Goal: Contribute content: Contribute content

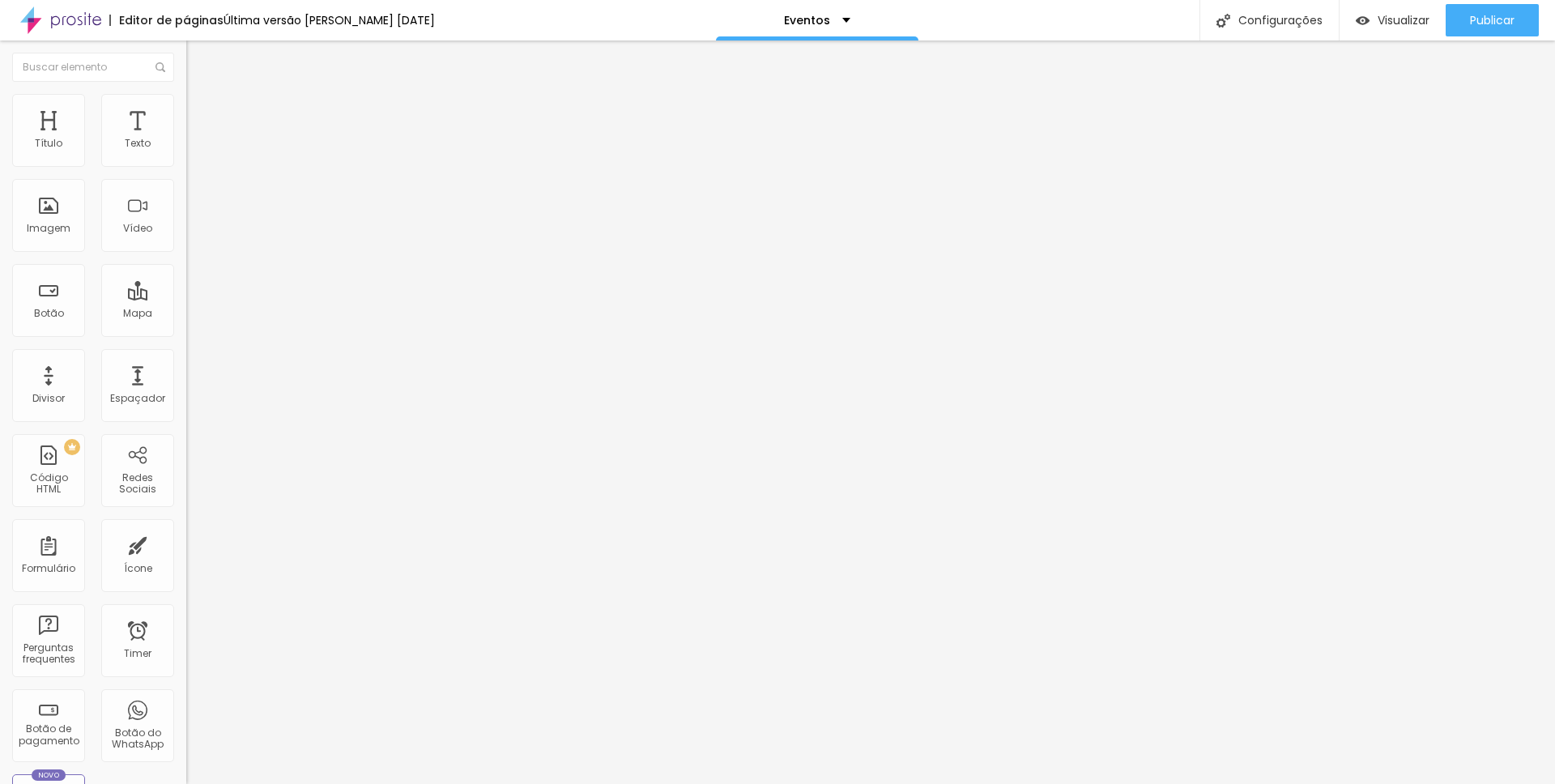
click at [186, 139] on span "Trocar imagem" at bounding box center [230, 132] width 88 height 14
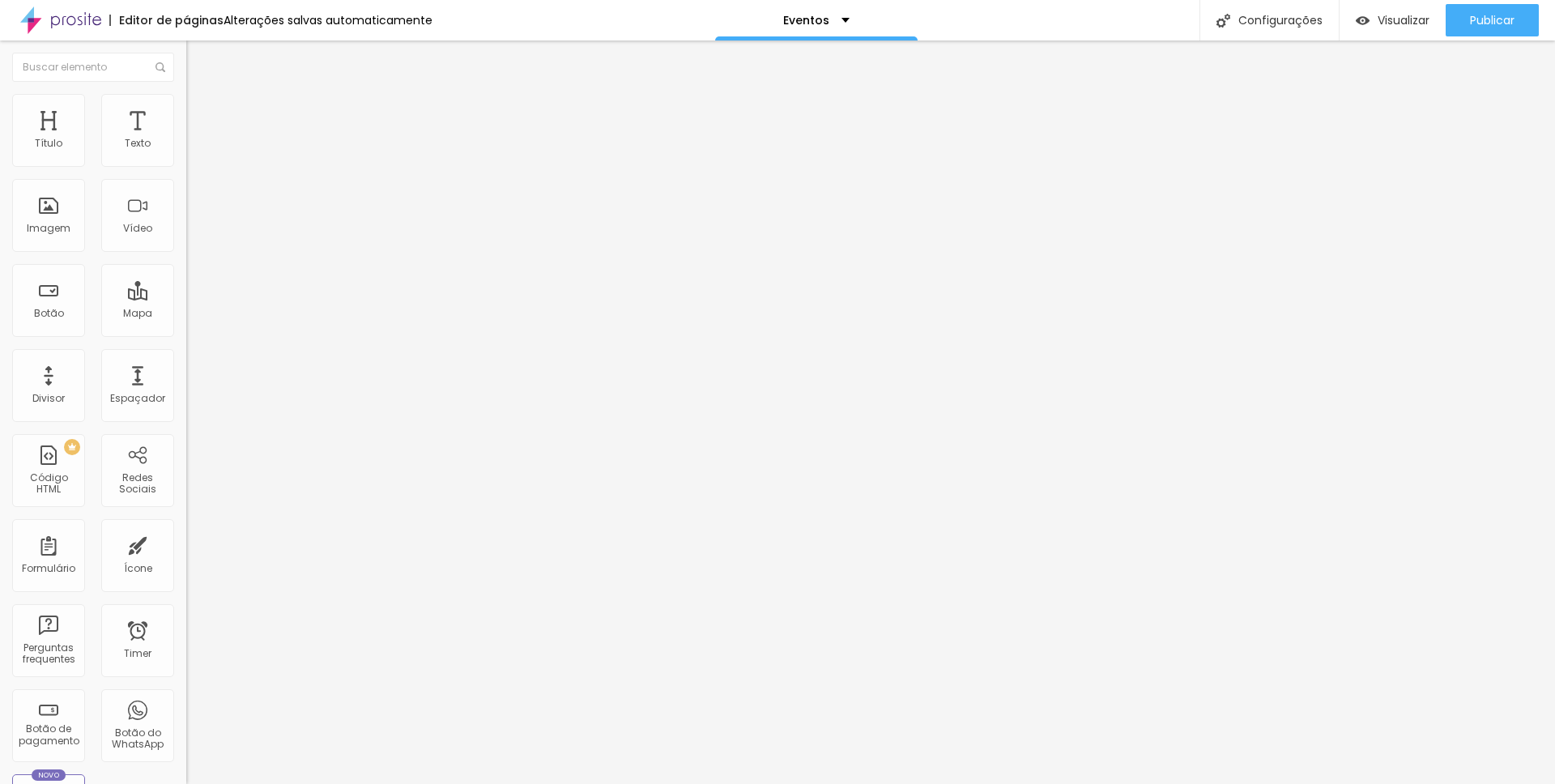
click at [186, 333] on input "[URL][DOMAIN_NAME]" at bounding box center [283, 325] width 194 height 17
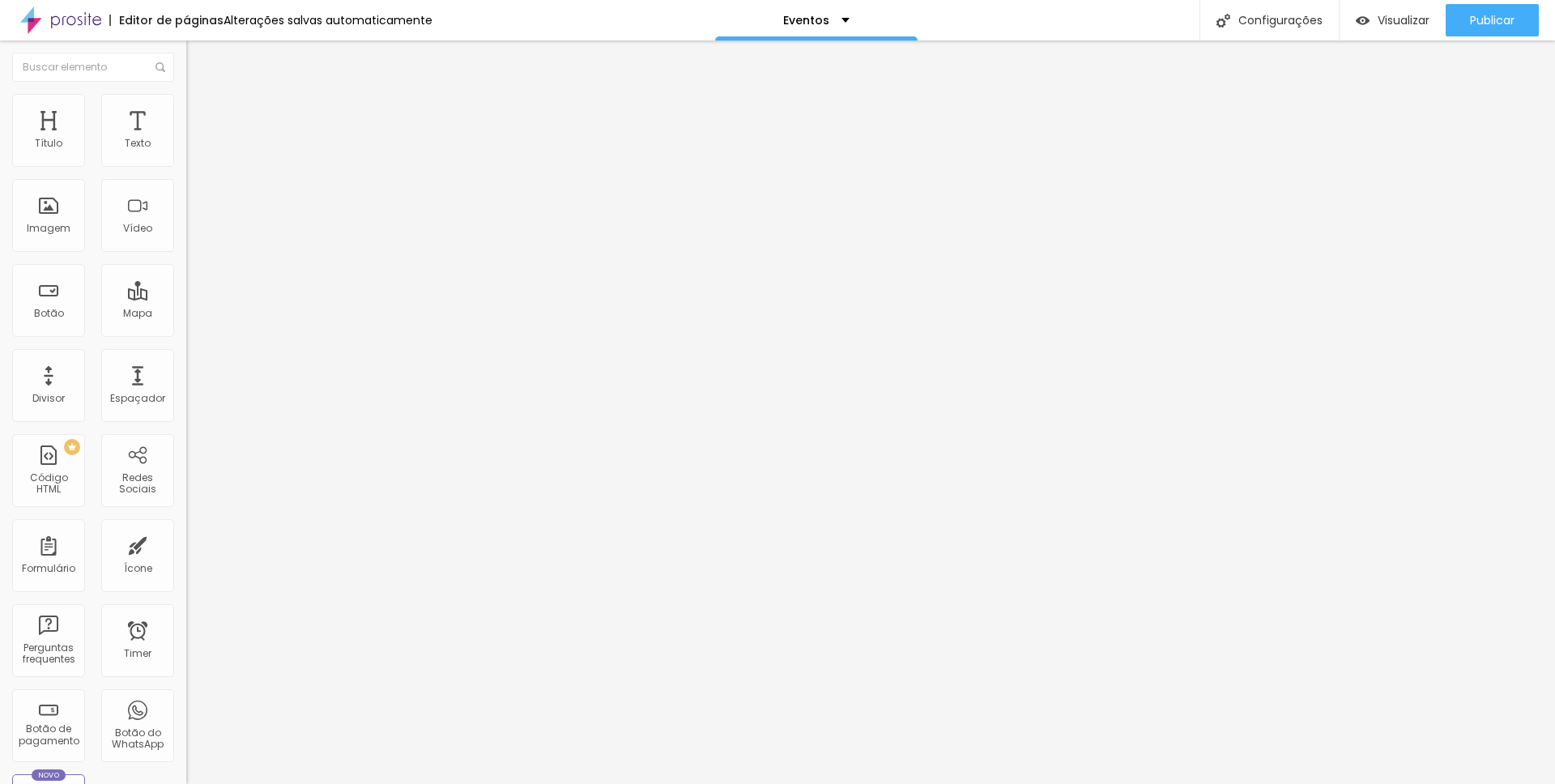
paste input "uMIWq0XdlK70NgADMKZXdslz84Jxp4A8"
type input "[URL][DOMAIN_NAME]"
click at [186, 139] on span "Trocar imagem" at bounding box center [230, 132] width 88 height 14
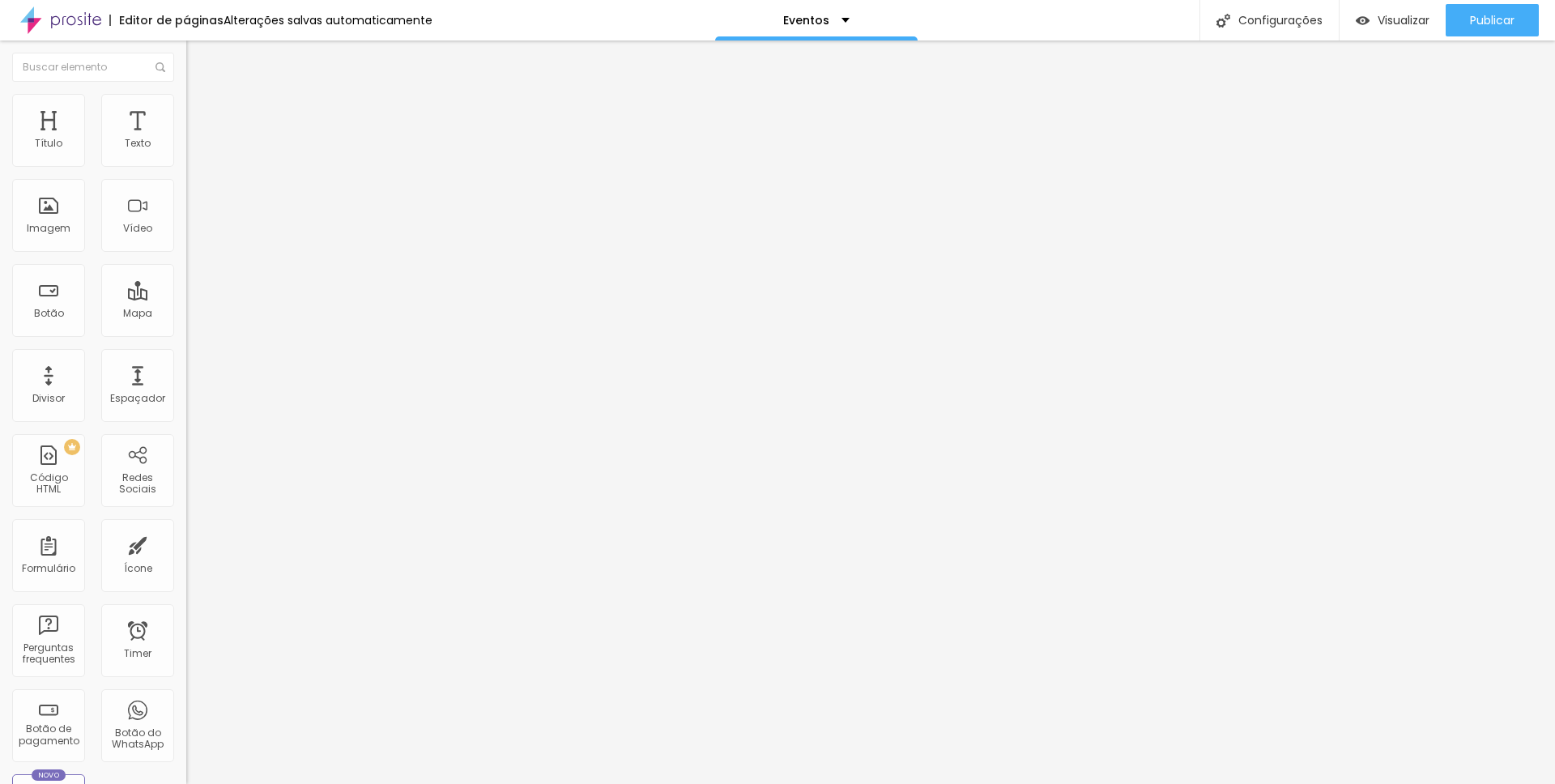
click at [186, 137] on div "Trocar imagem" at bounding box center [279, 132] width 186 height 12
drag, startPoint x: 87, startPoint y: 188, endPoint x: 87, endPoint y: 179, distance: 9.0
click at [186, 137] on div "Trocar imagem" at bounding box center [279, 132] width 186 height 12
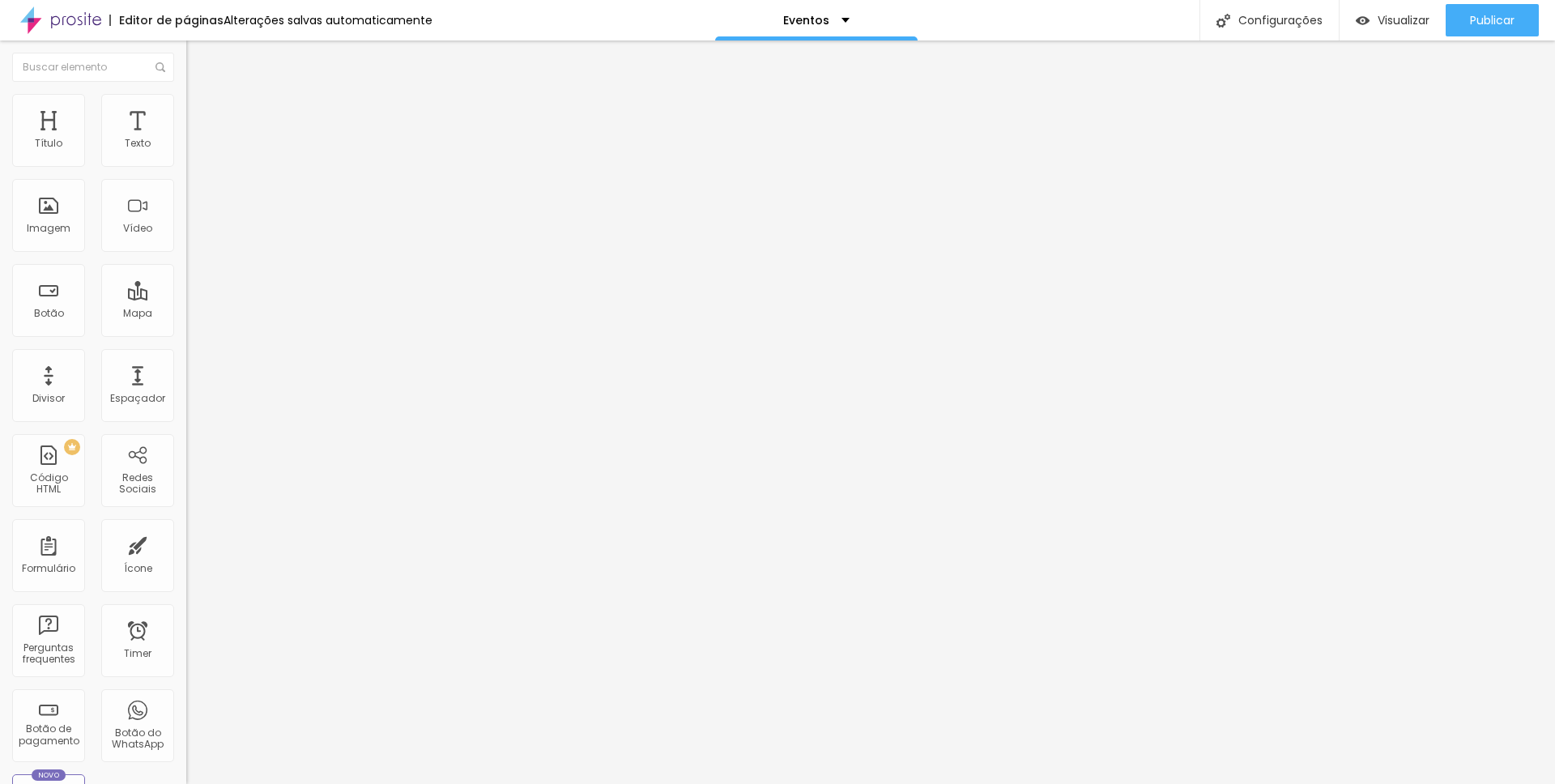
click at [186, 98] on img at bounding box center [193, 101] width 15 height 15
click at [186, 110] on img at bounding box center [193, 117] width 15 height 15
type input "13"
type input "15"
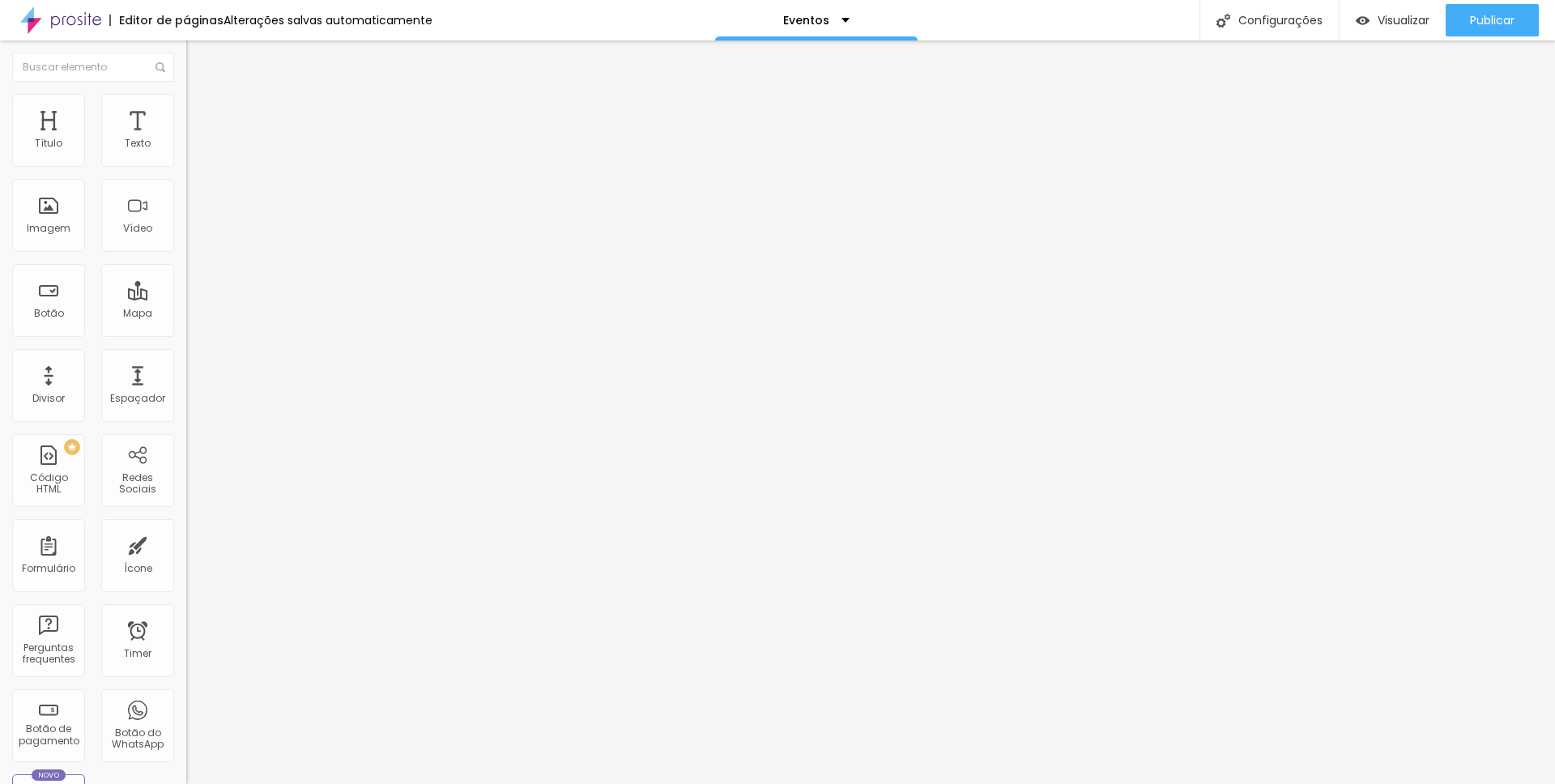
type input "15"
type input "19"
type input "23"
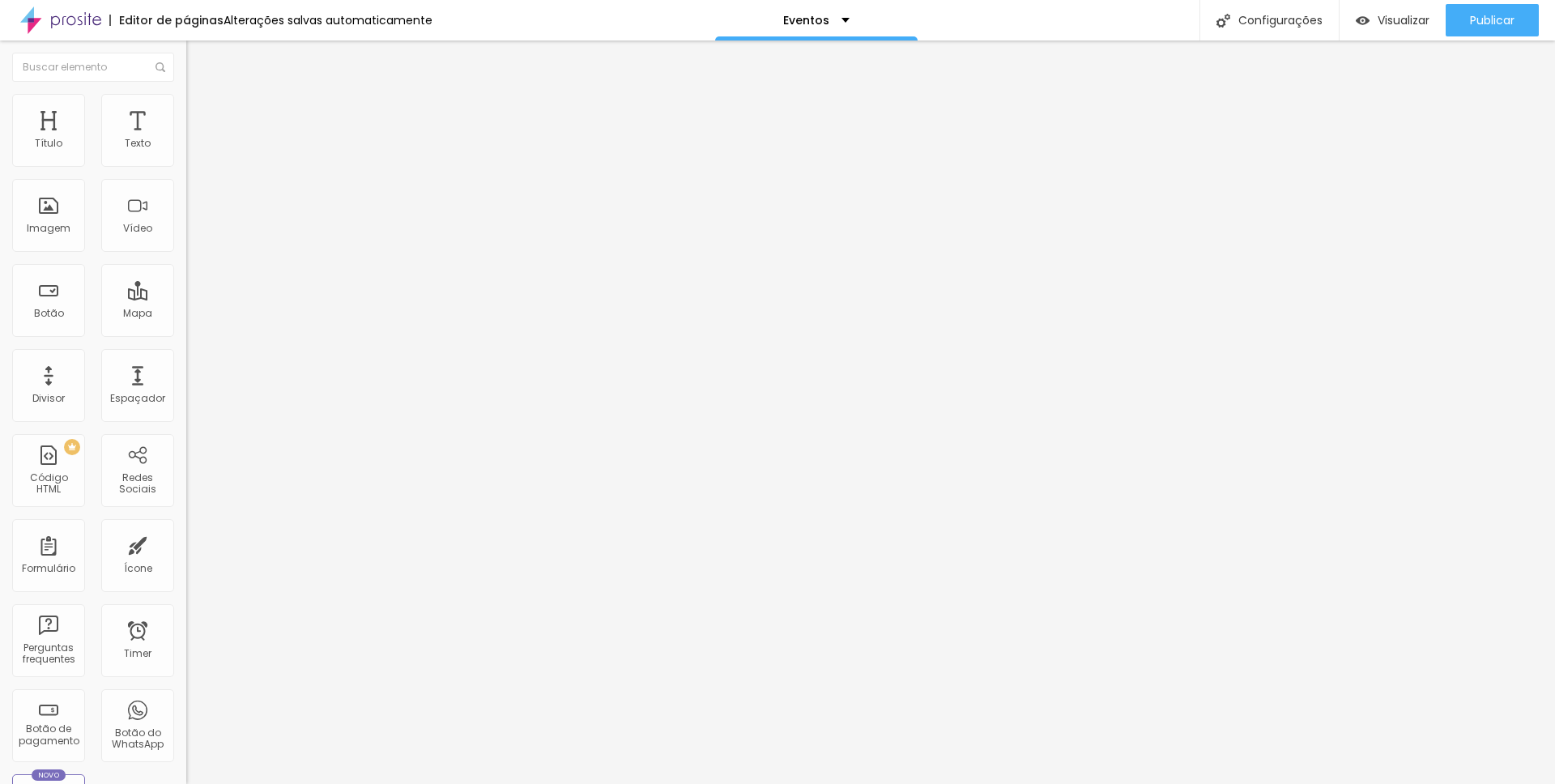
type input "27"
type input "31"
type input "34"
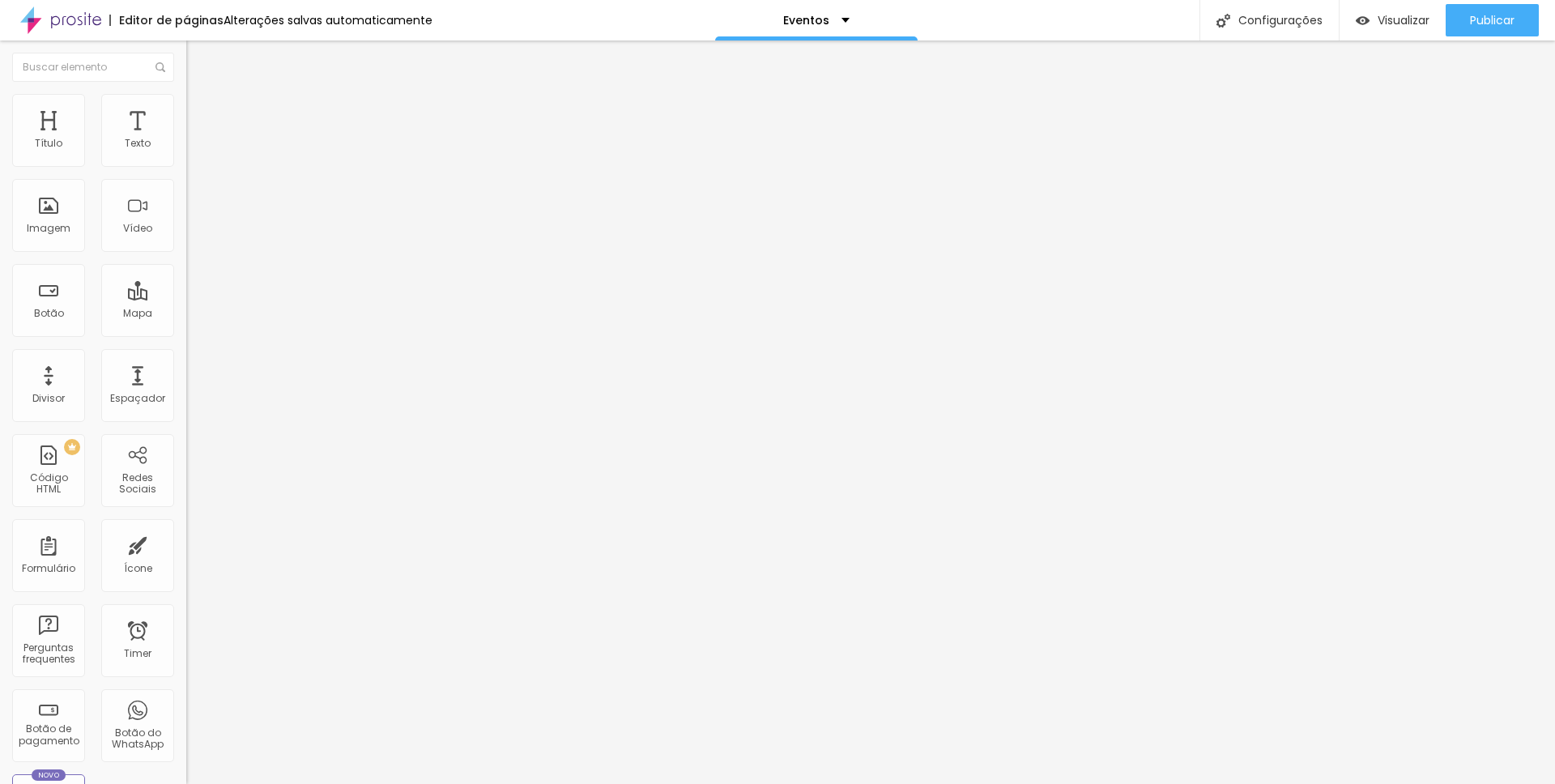
type input "34"
type input "36"
type input "38"
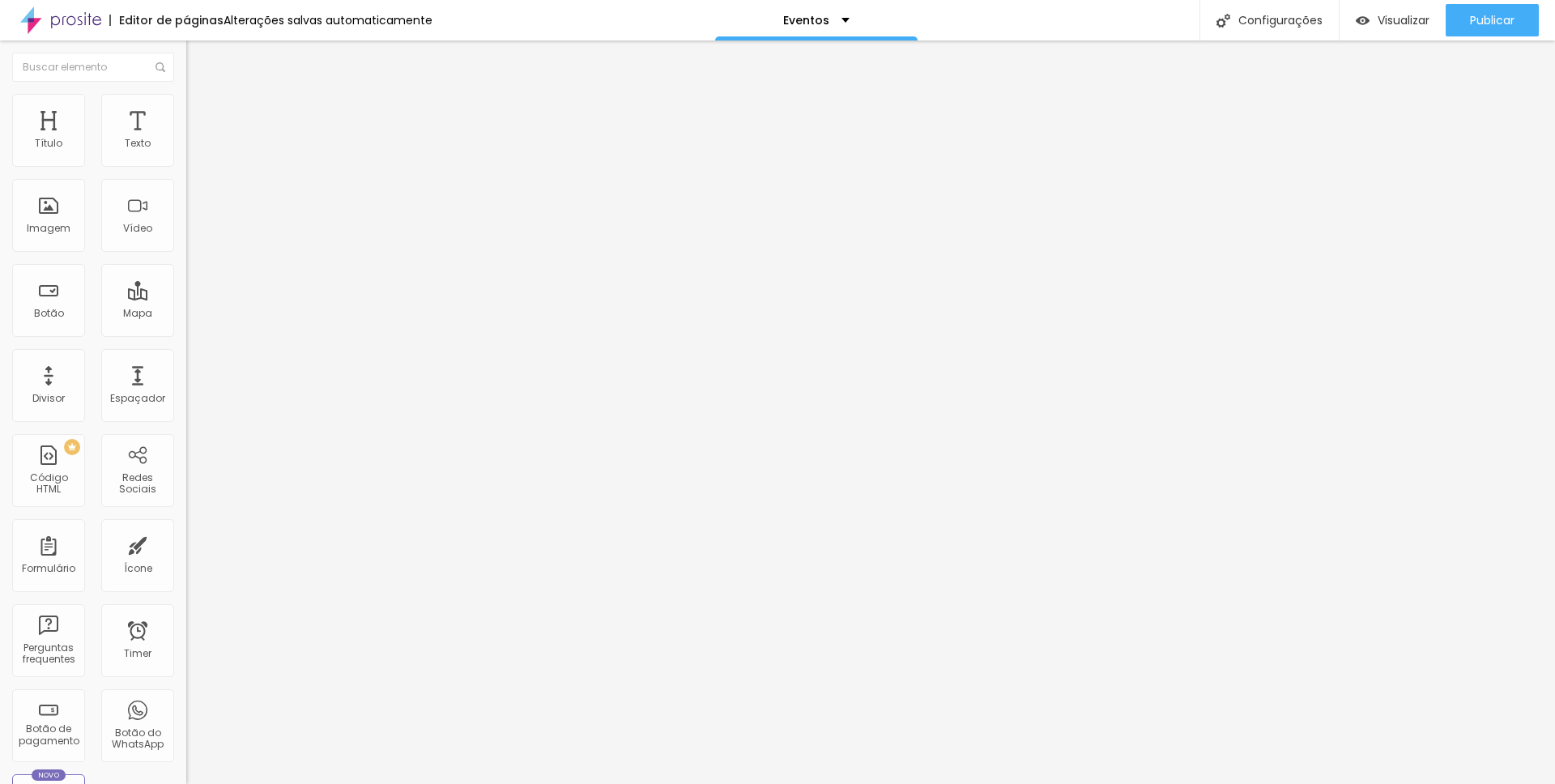
type input "39"
type input "40"
type input "41"
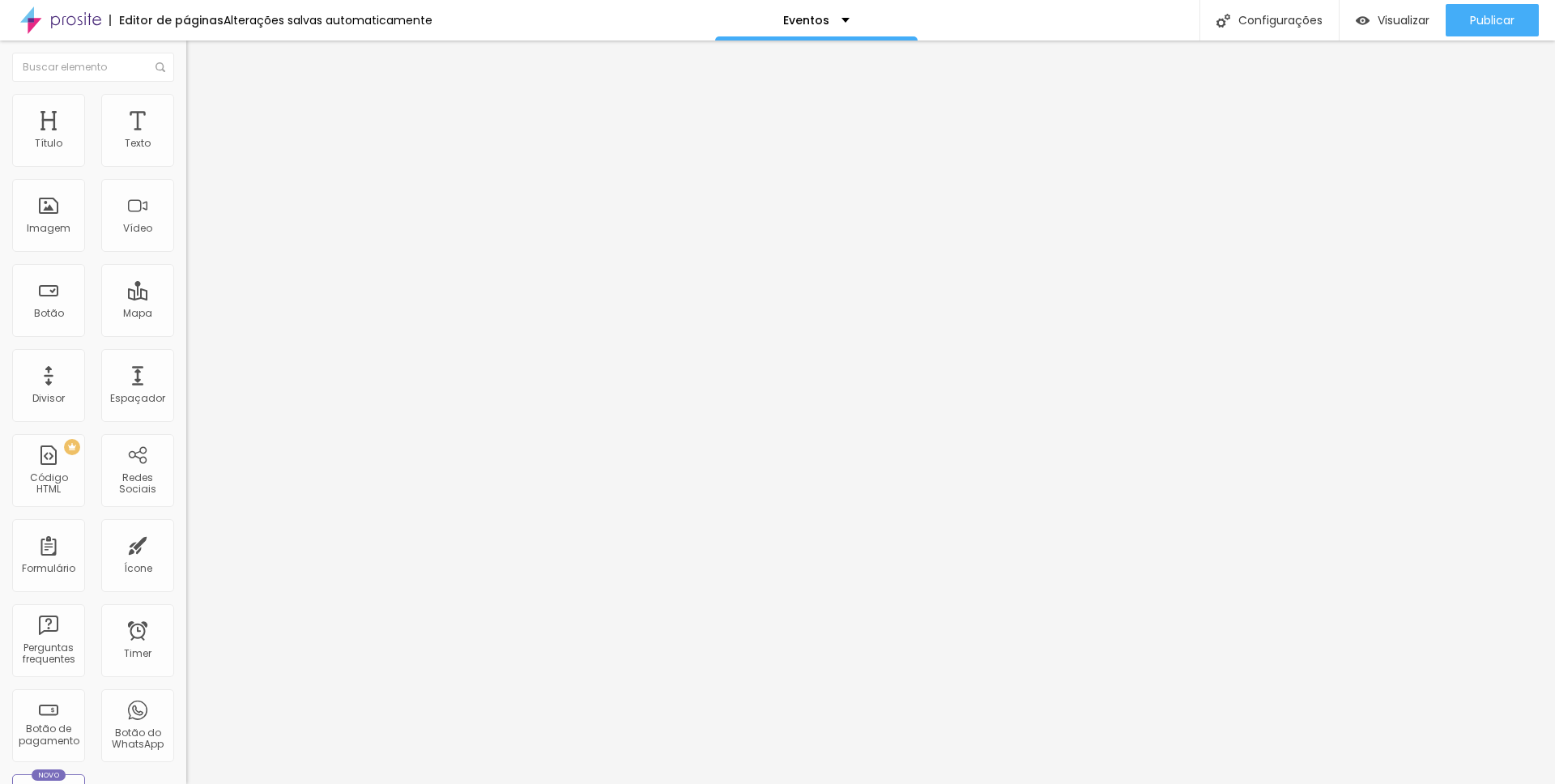
type input "41"
type input "42"
type input "43"
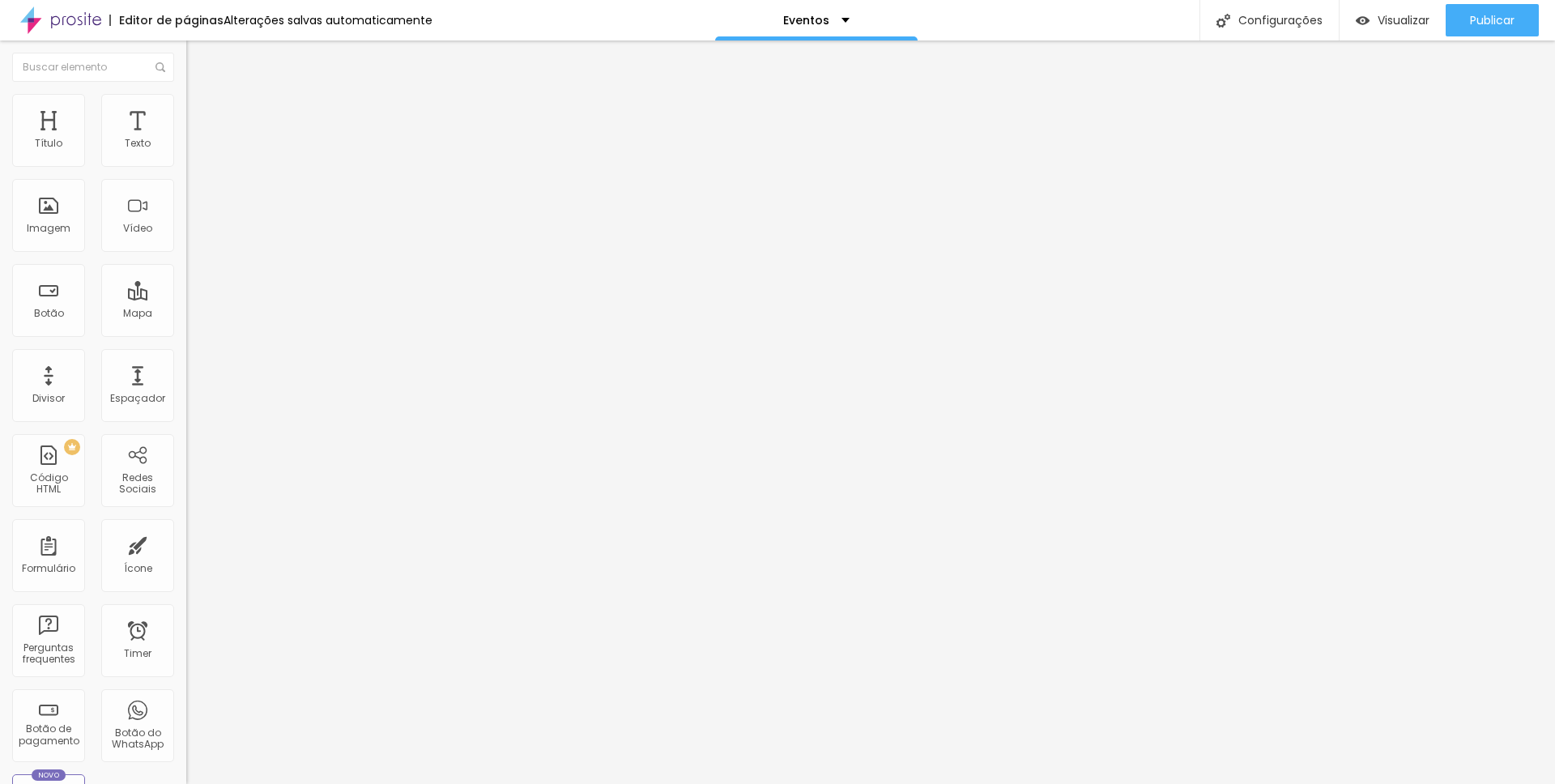
type input "42"
type input "41"
type input "40"
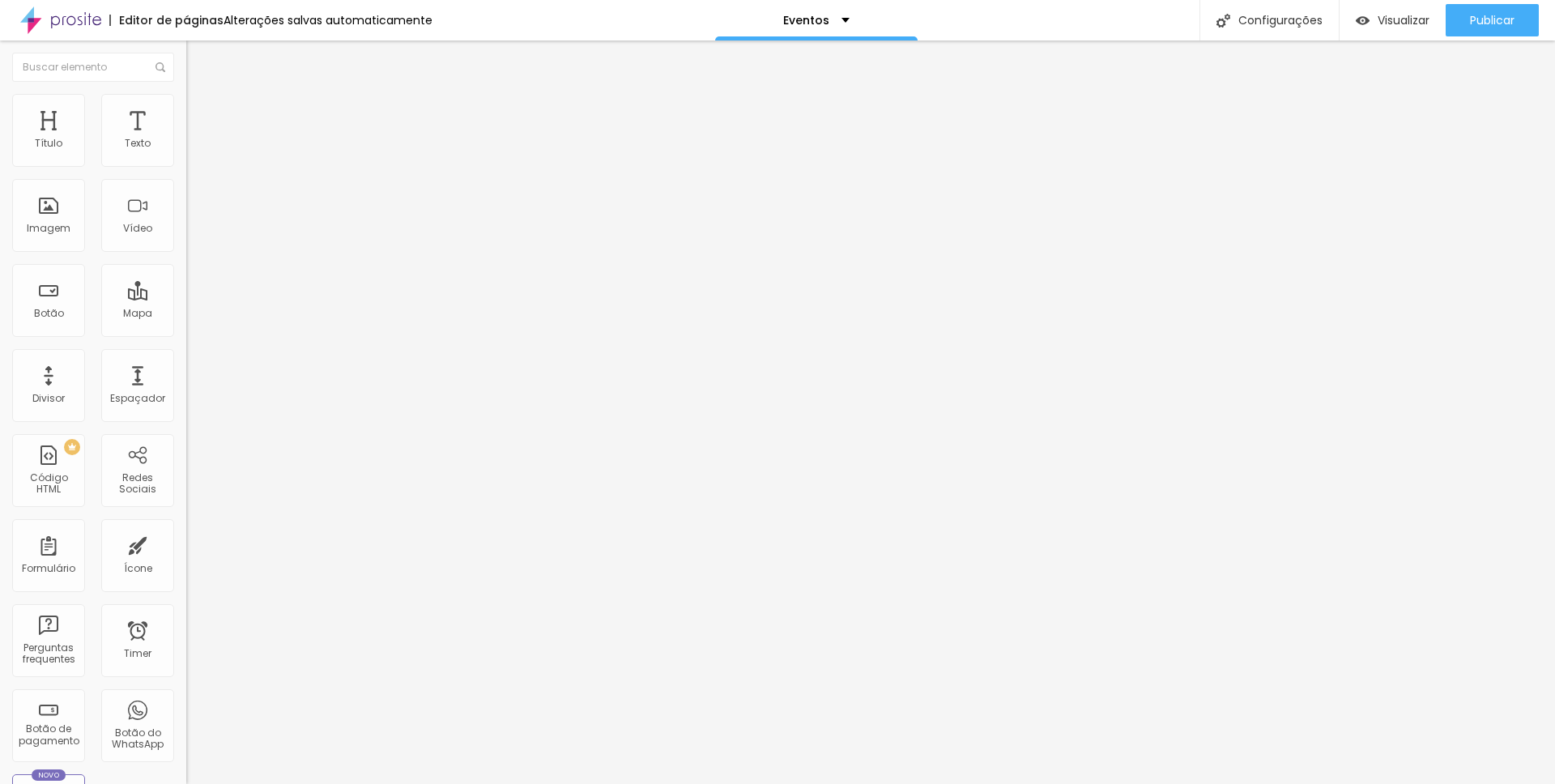
type input "40"
type input "39"
type input "38"
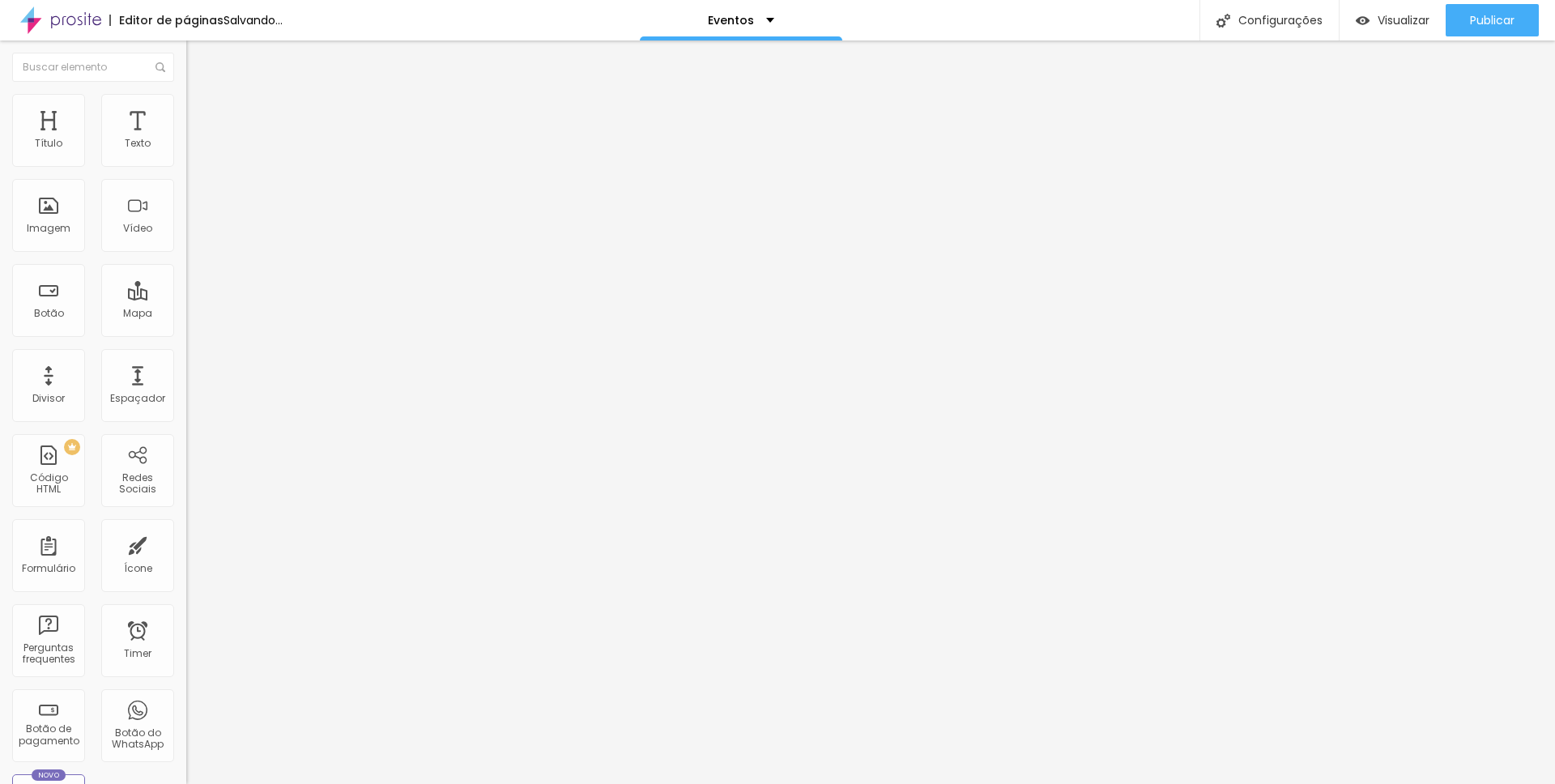
type input "37"
type input "36"
type input "35"
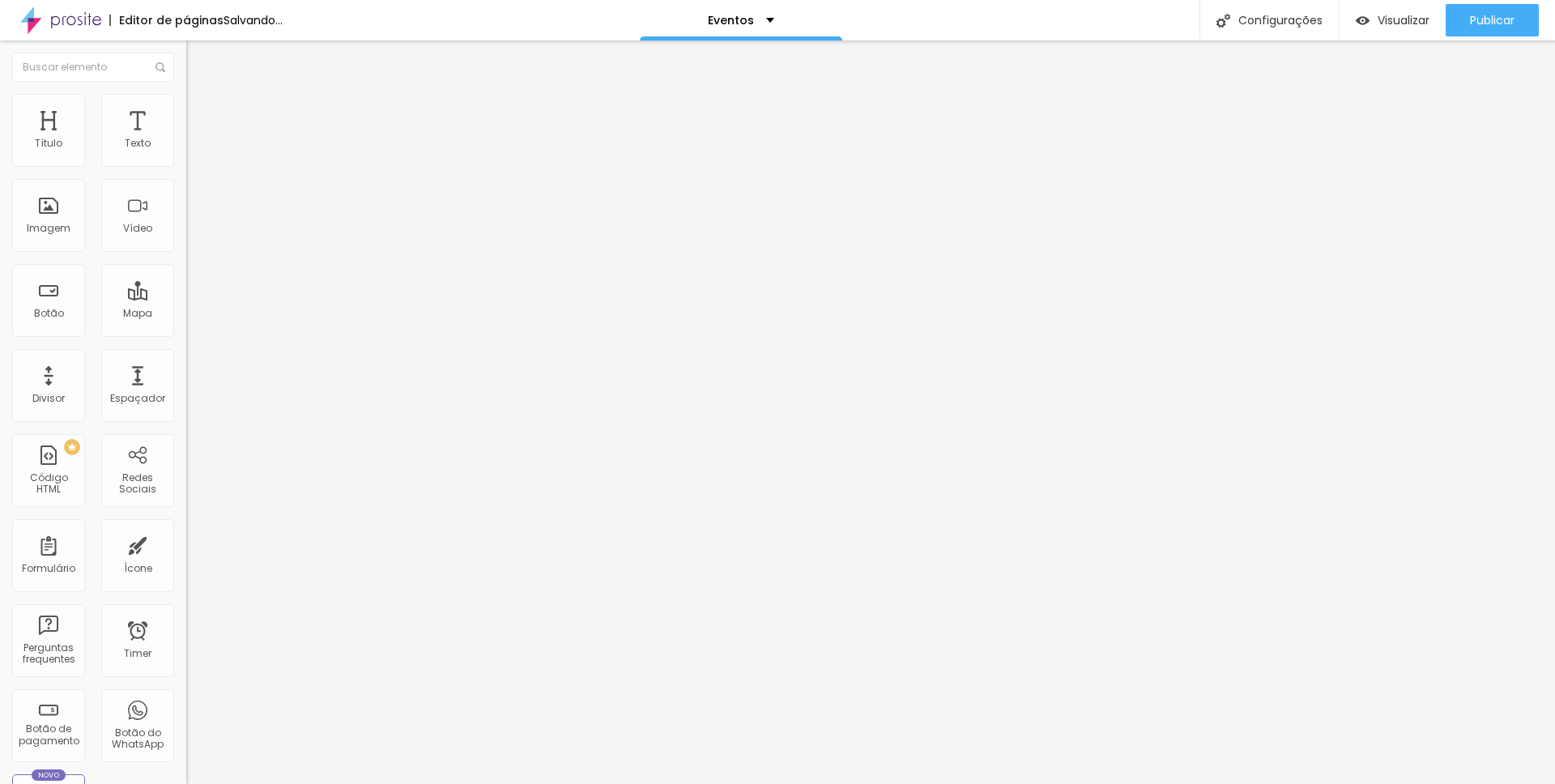
type input "35"
type input "34"
type input "33"
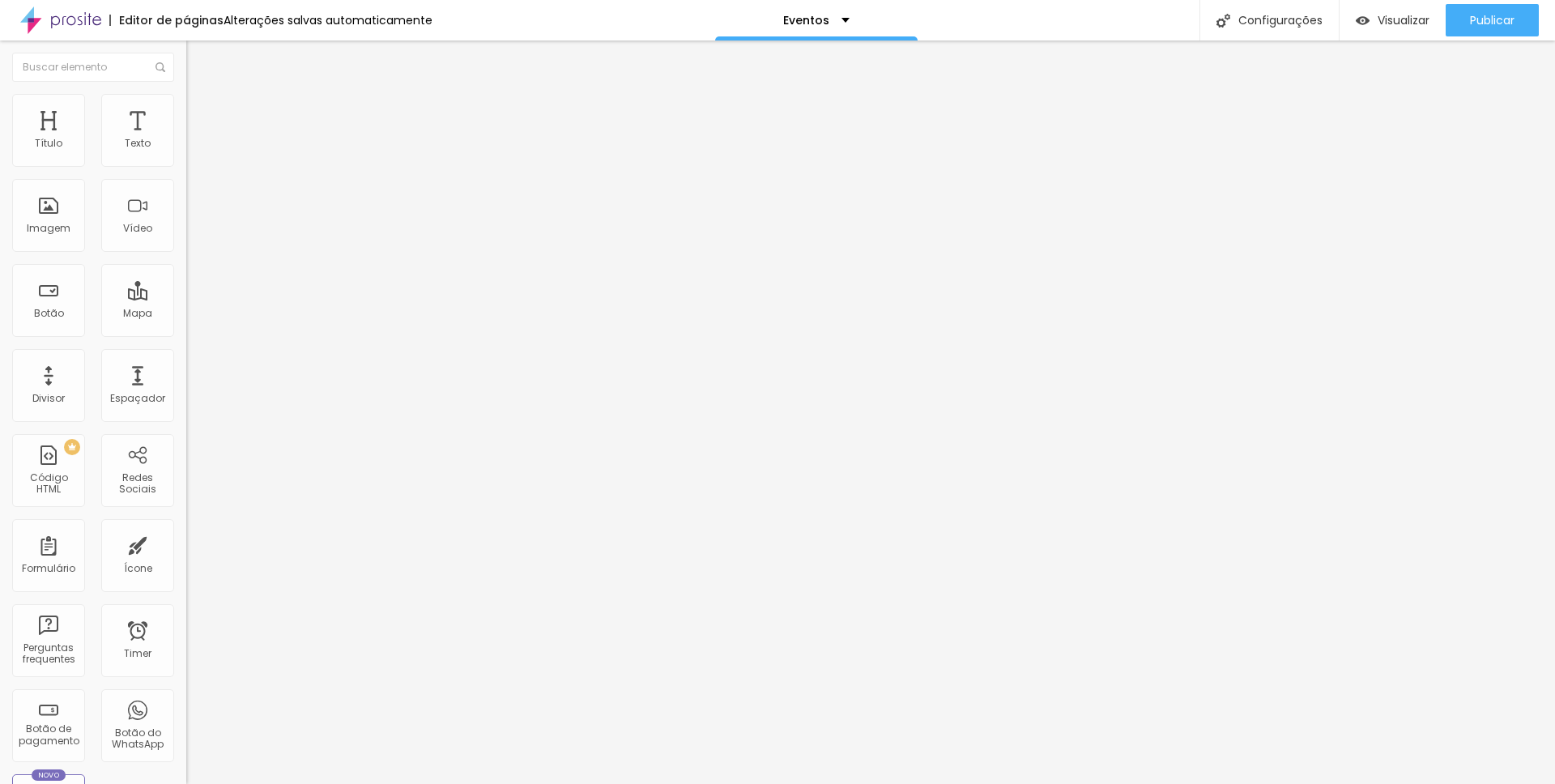
drag, startPoint x: 49, startPoint y: 161, endPoint x: 70, endPoint y: 162, distance: 21.0
click at [186, 314] on input "range" at bounding box center [238, 319] width 105 height 13
type input "31"
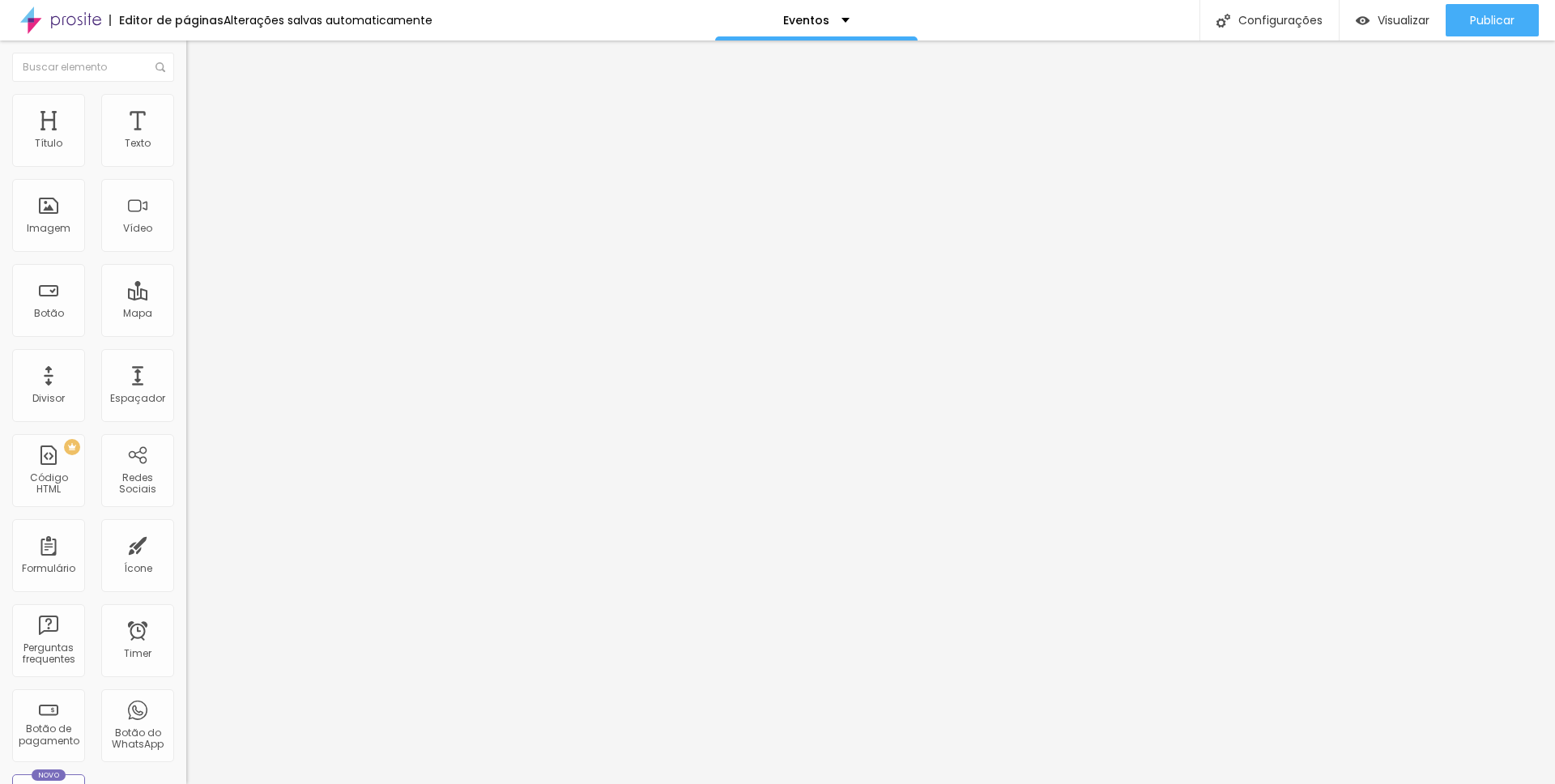
type input "30"
type input "29"
type input "28"
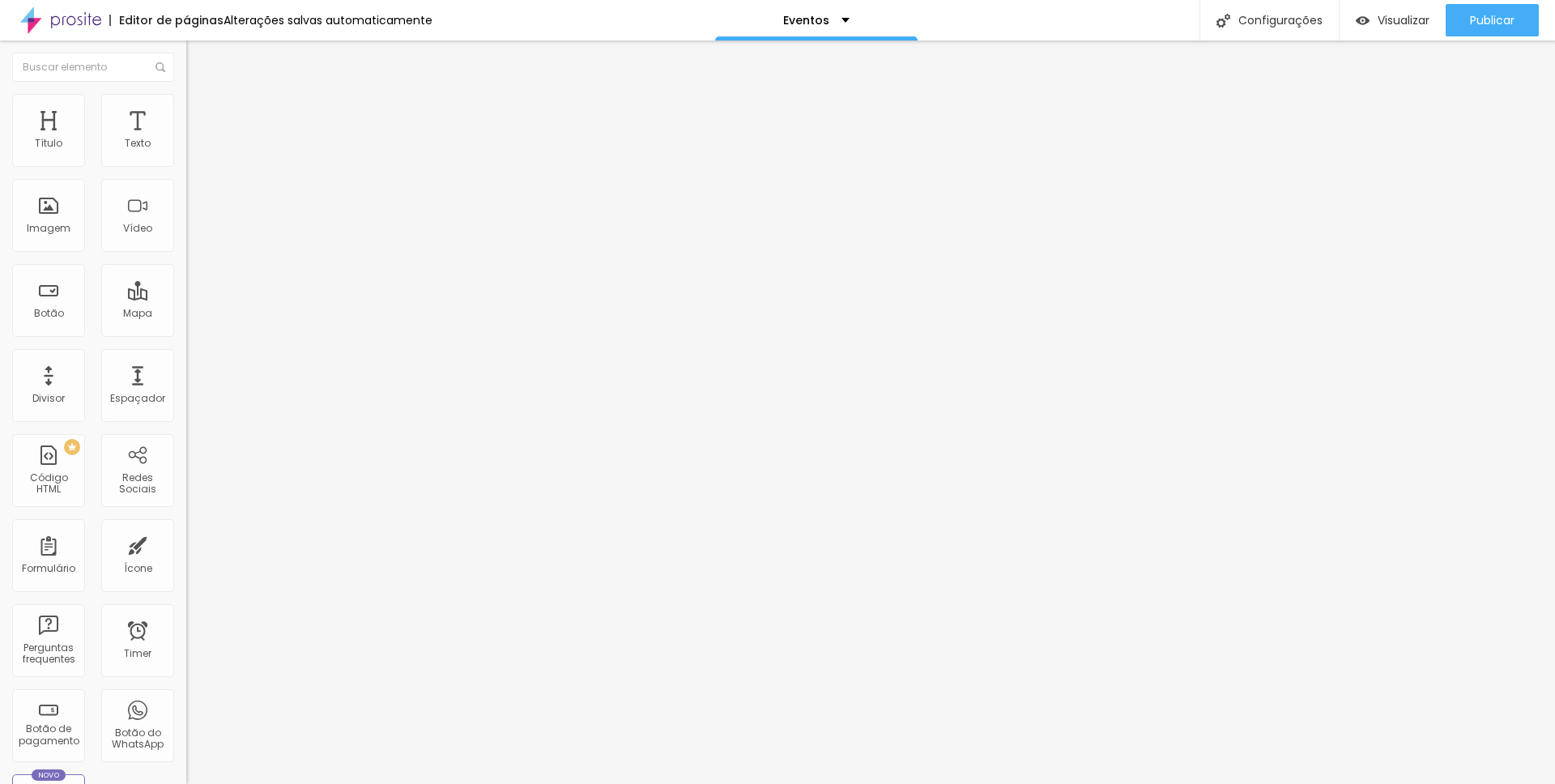
type input "28"
type input "27"
type input "26"
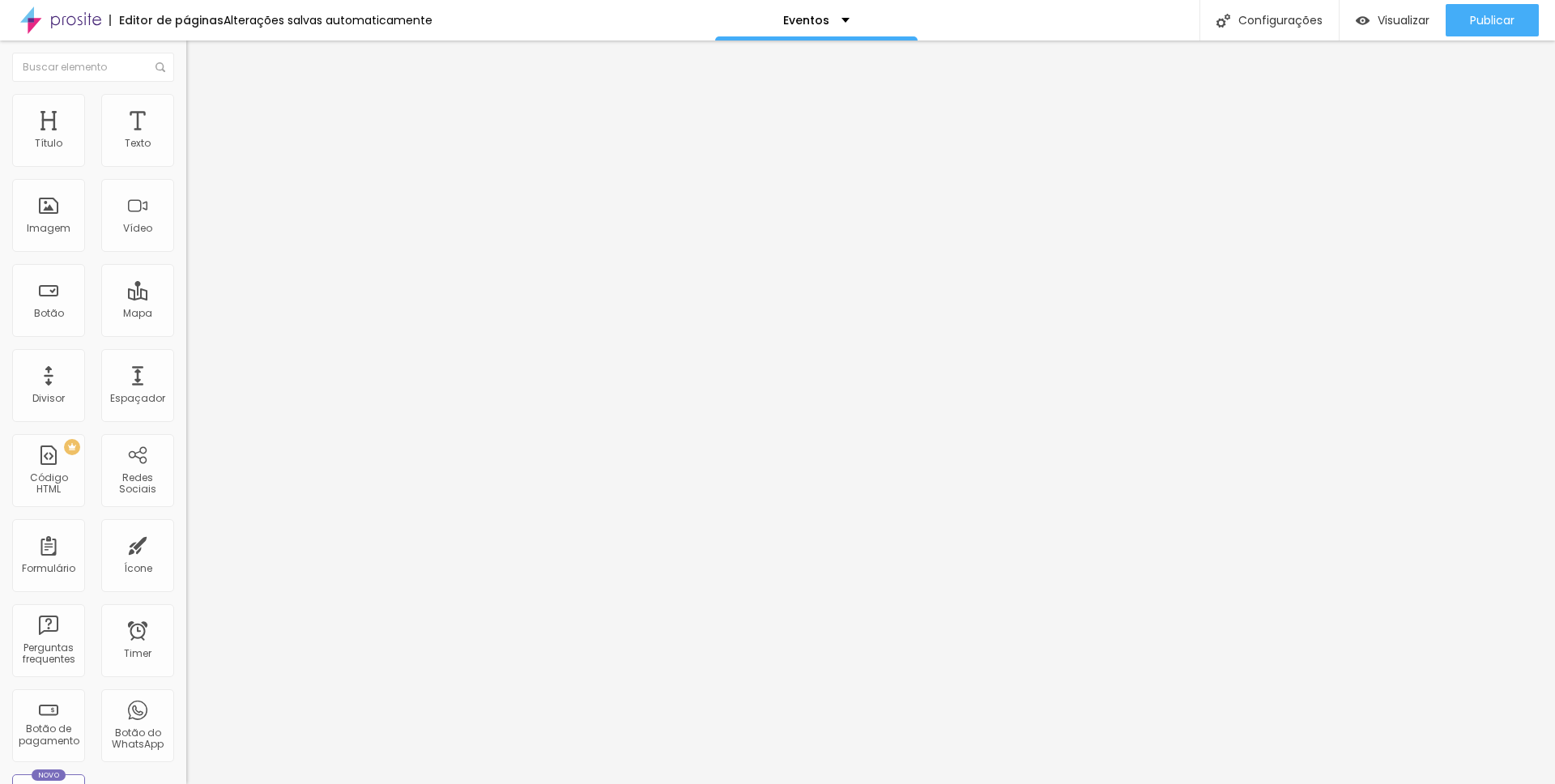
type input "25"
type input "24"
type input "22"
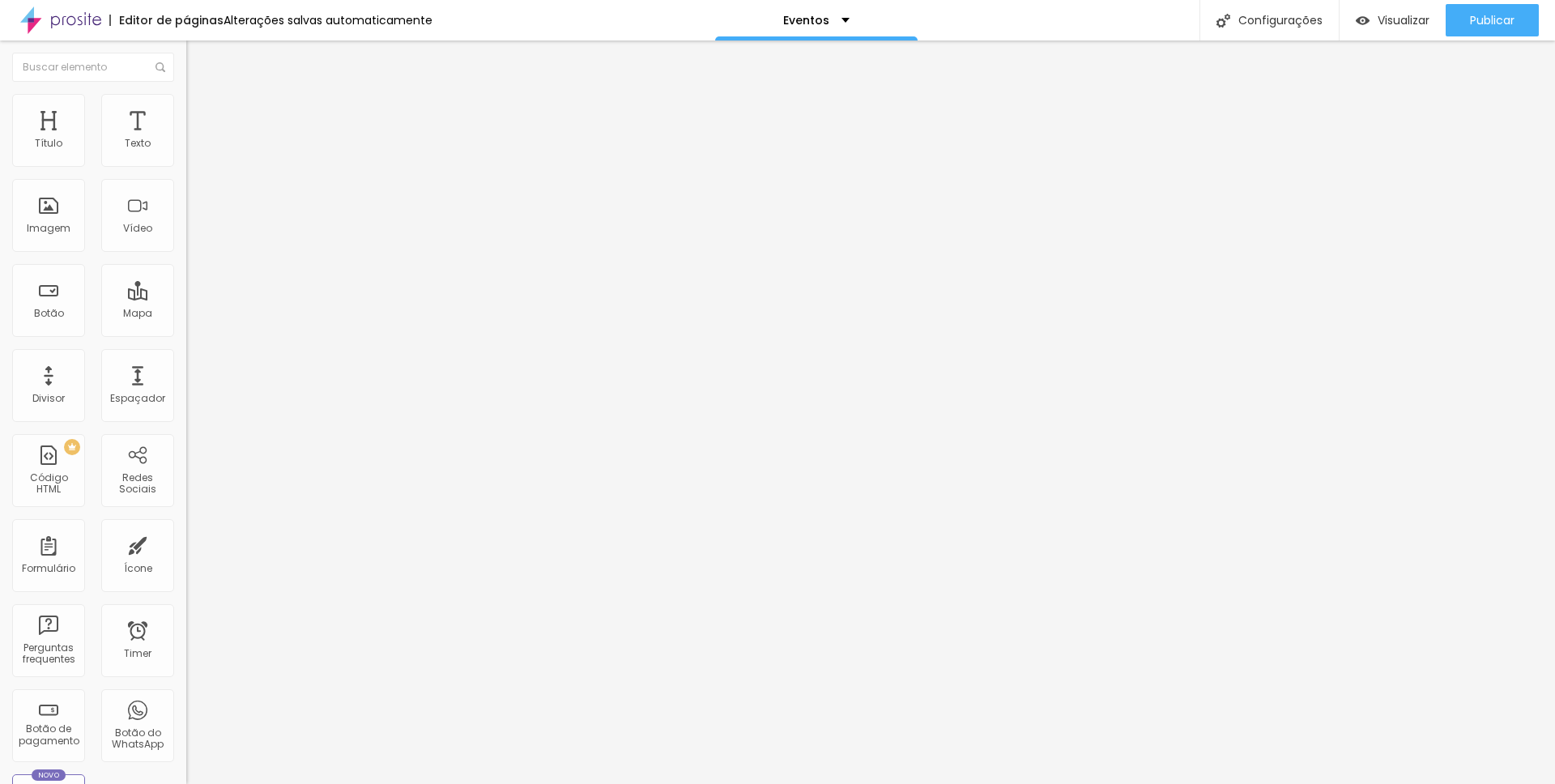
type input "22"
type input "21"
type input "19"
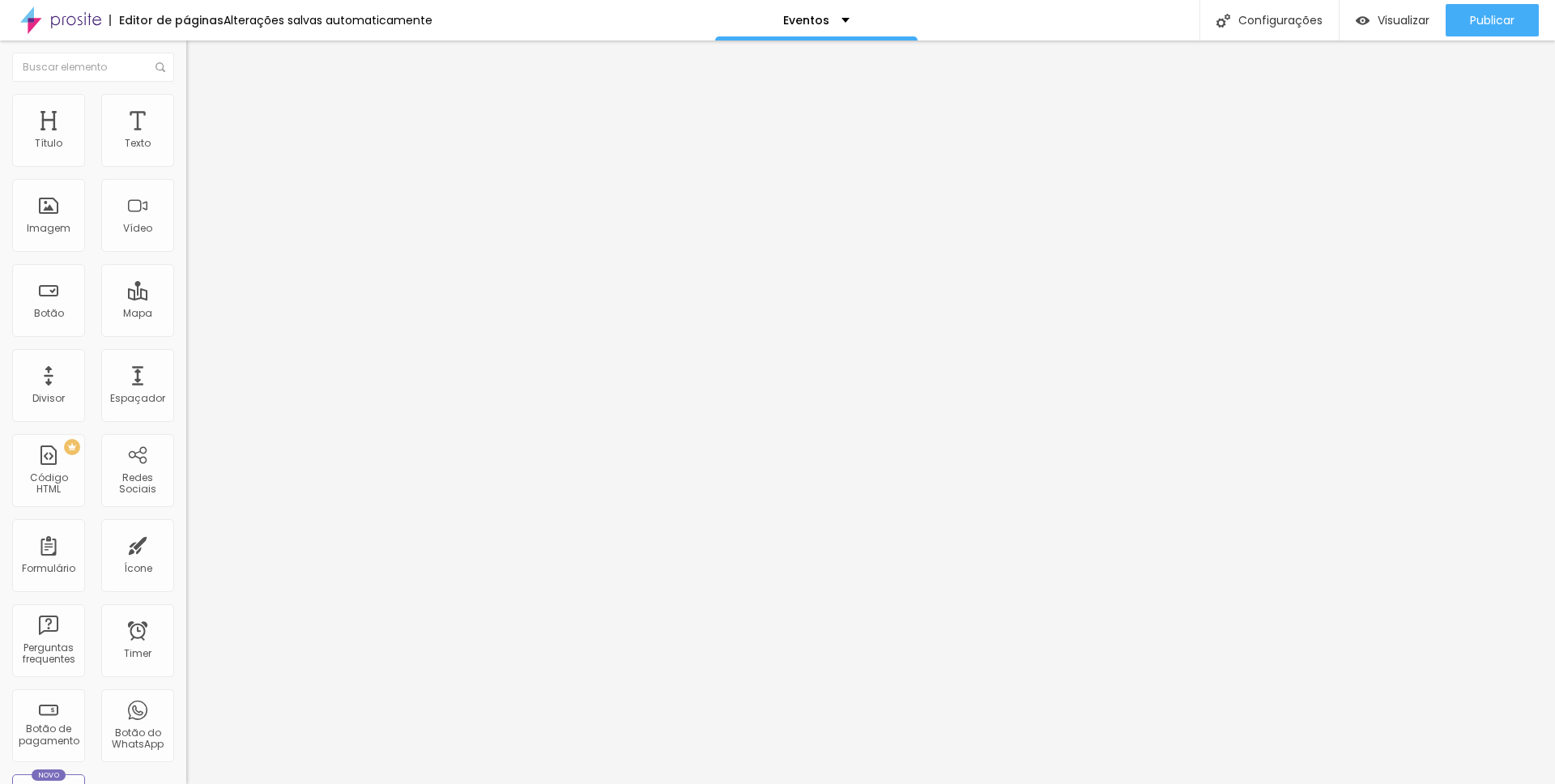
type input "17"
type input "16"
type input "15"
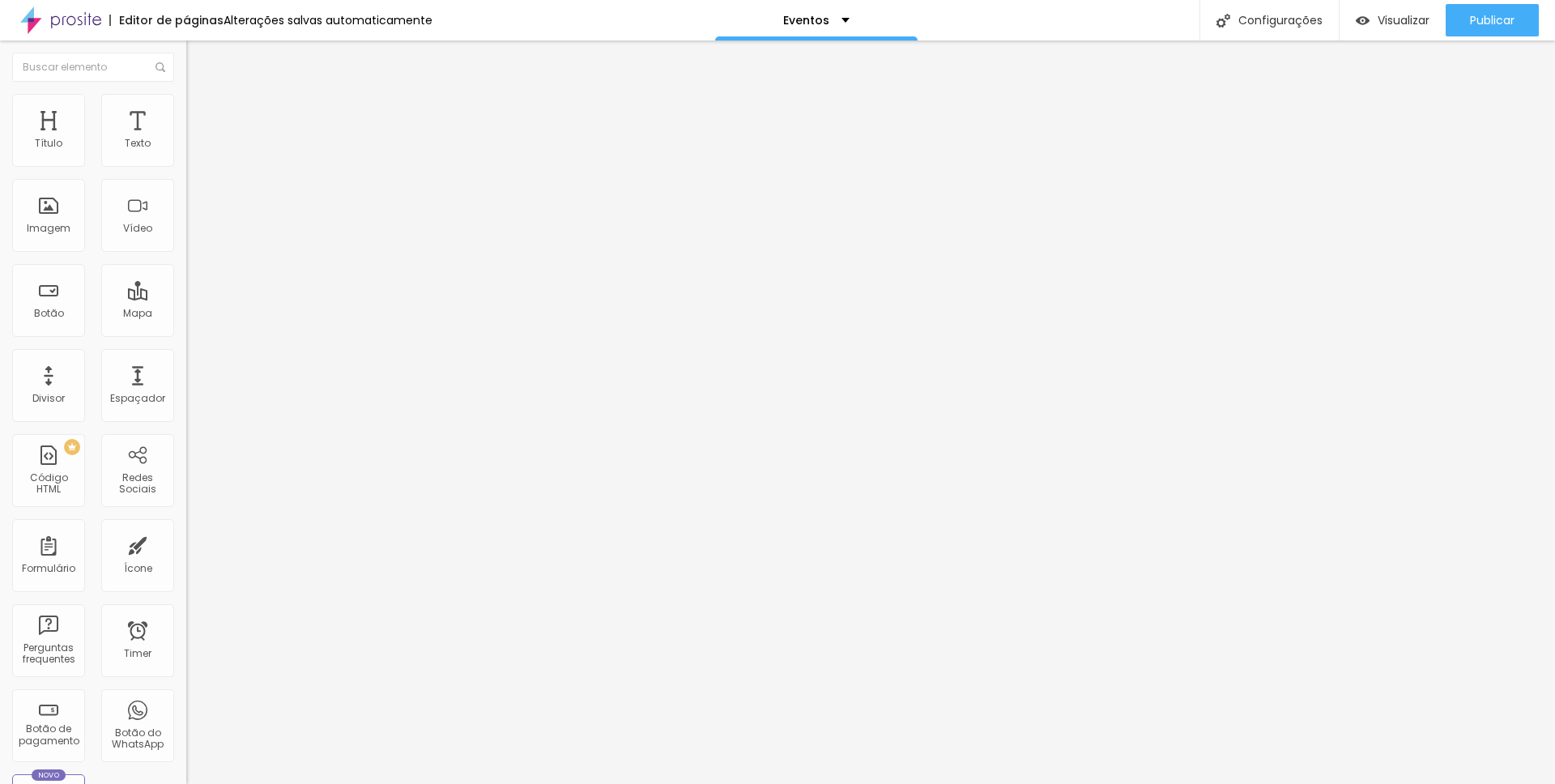
type input "15"
type input "14"
type input "13"
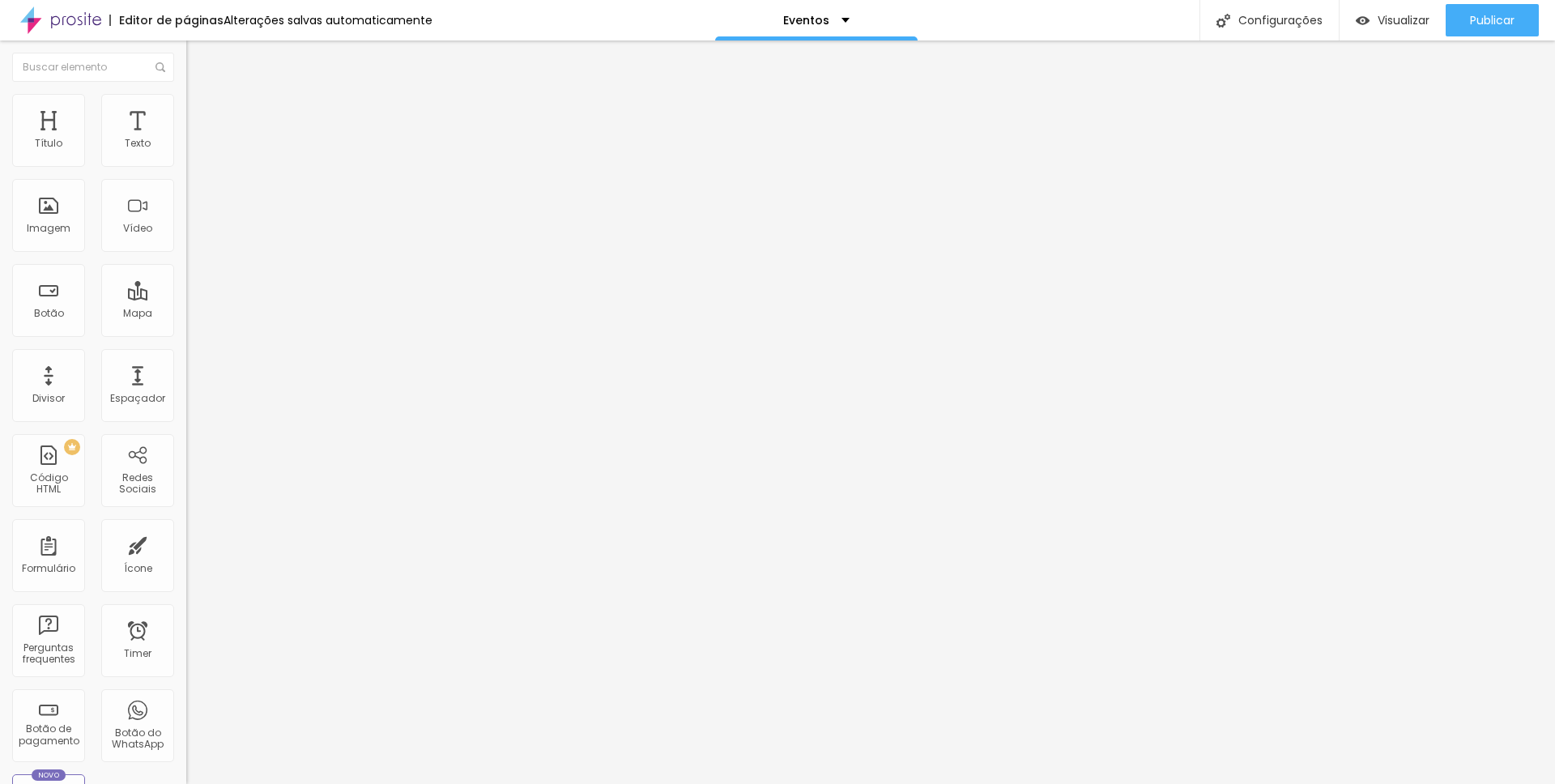
type input "12"
type input "11"
type input "10"
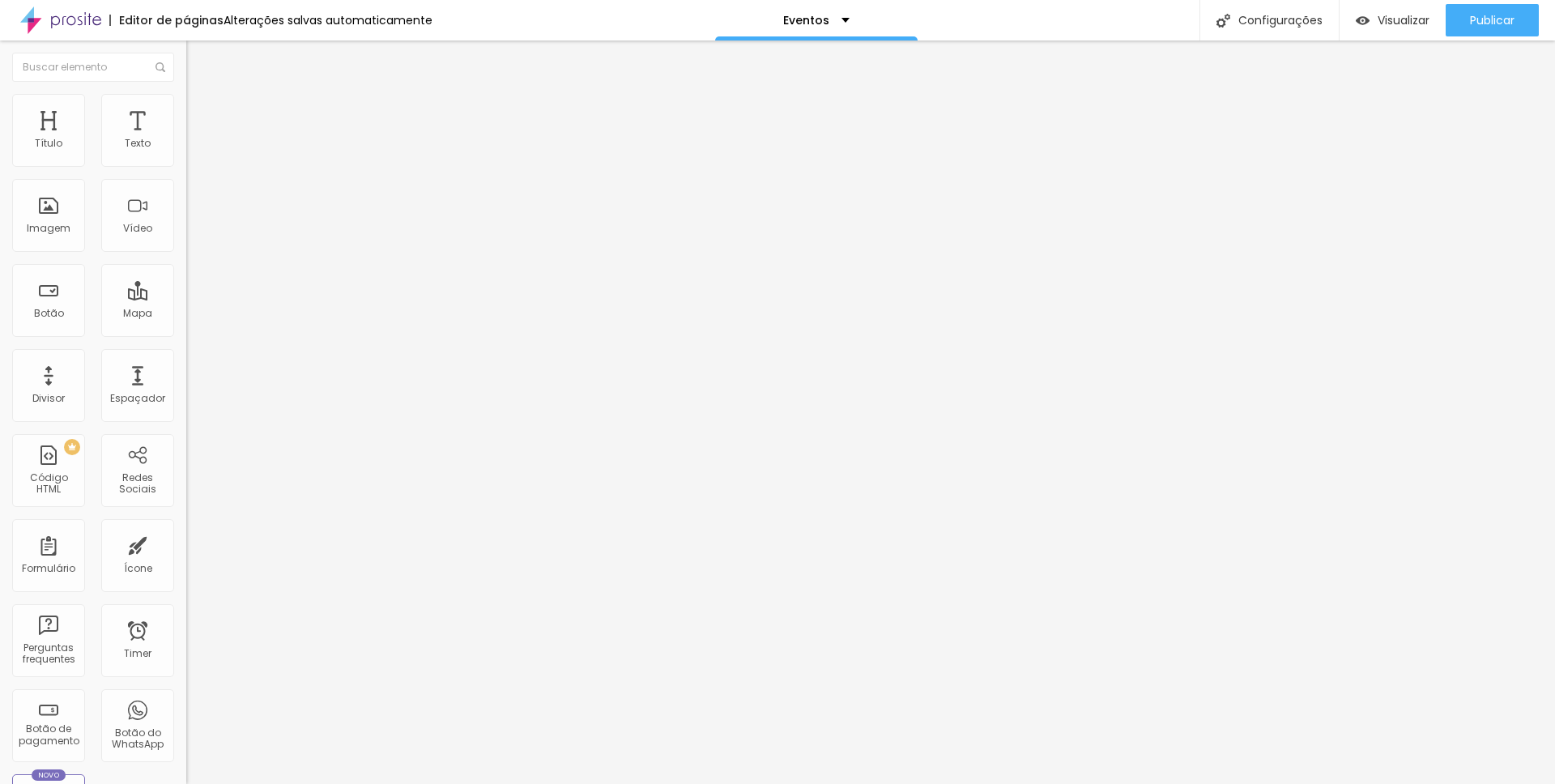
type input "10"
drag, startPoint x: 68, startPoint y: 158, endPoint x: 48, endPoint y: 159, distance: 20.0
type input "10"
click at [186, 314] on input "range" at bounding box center [238, 319] width 105 height 13
click at [186, 105] on li "Estilo" at bounding box center [279, 102] width 186 height 17
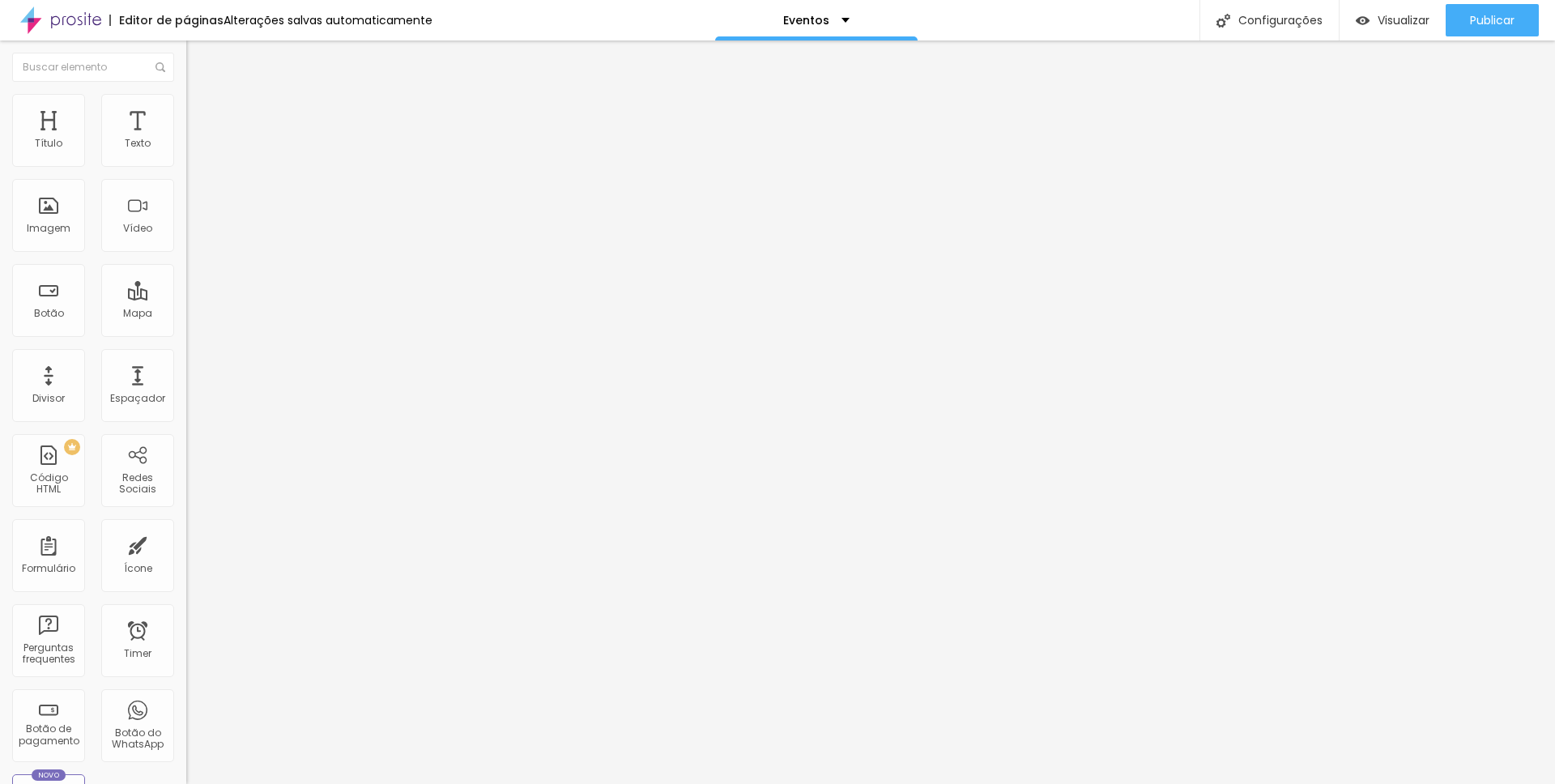
type input "95"
type input "90"
type input "85"
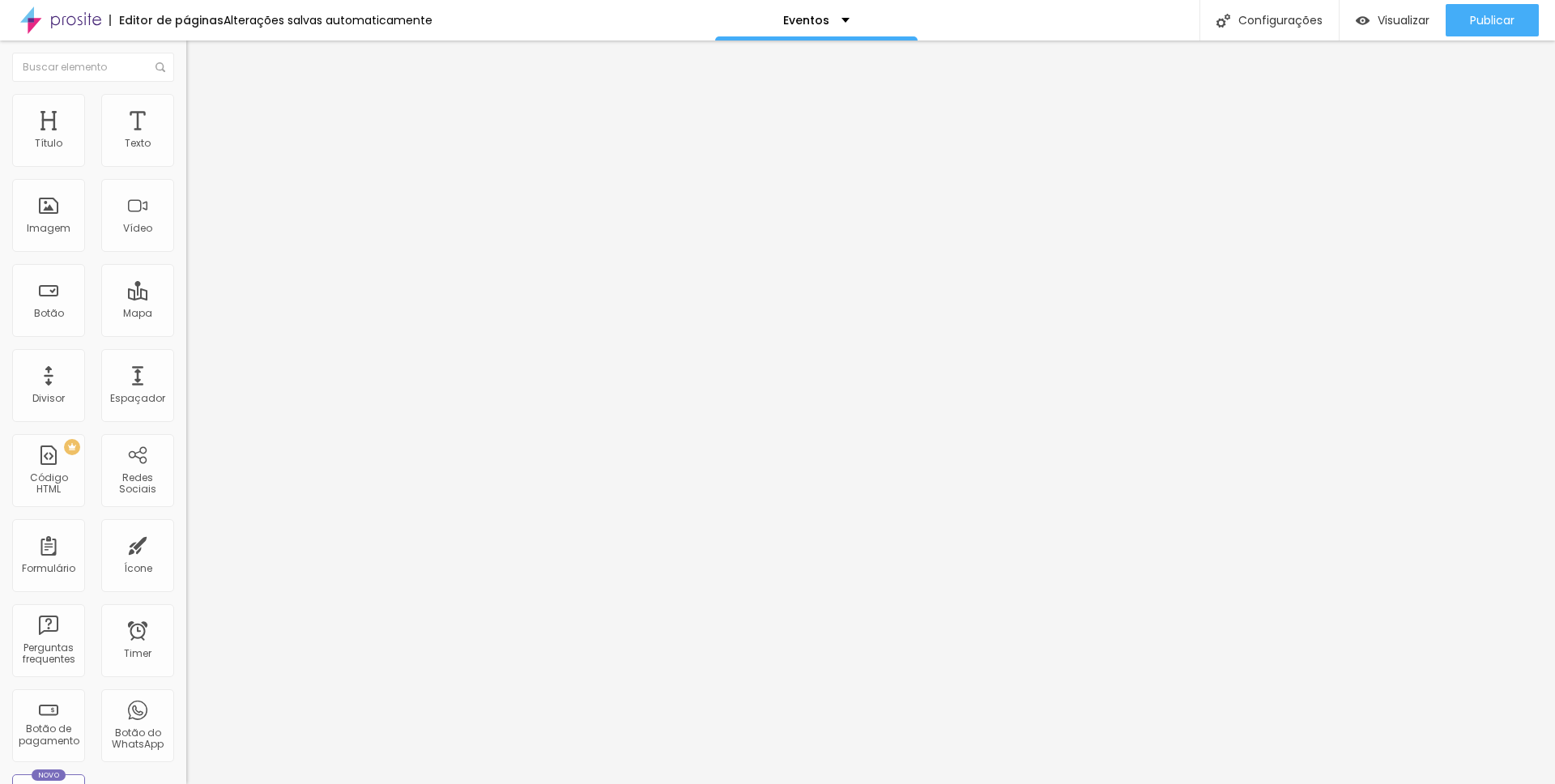
type input "85"
type input "80"
type input "75"
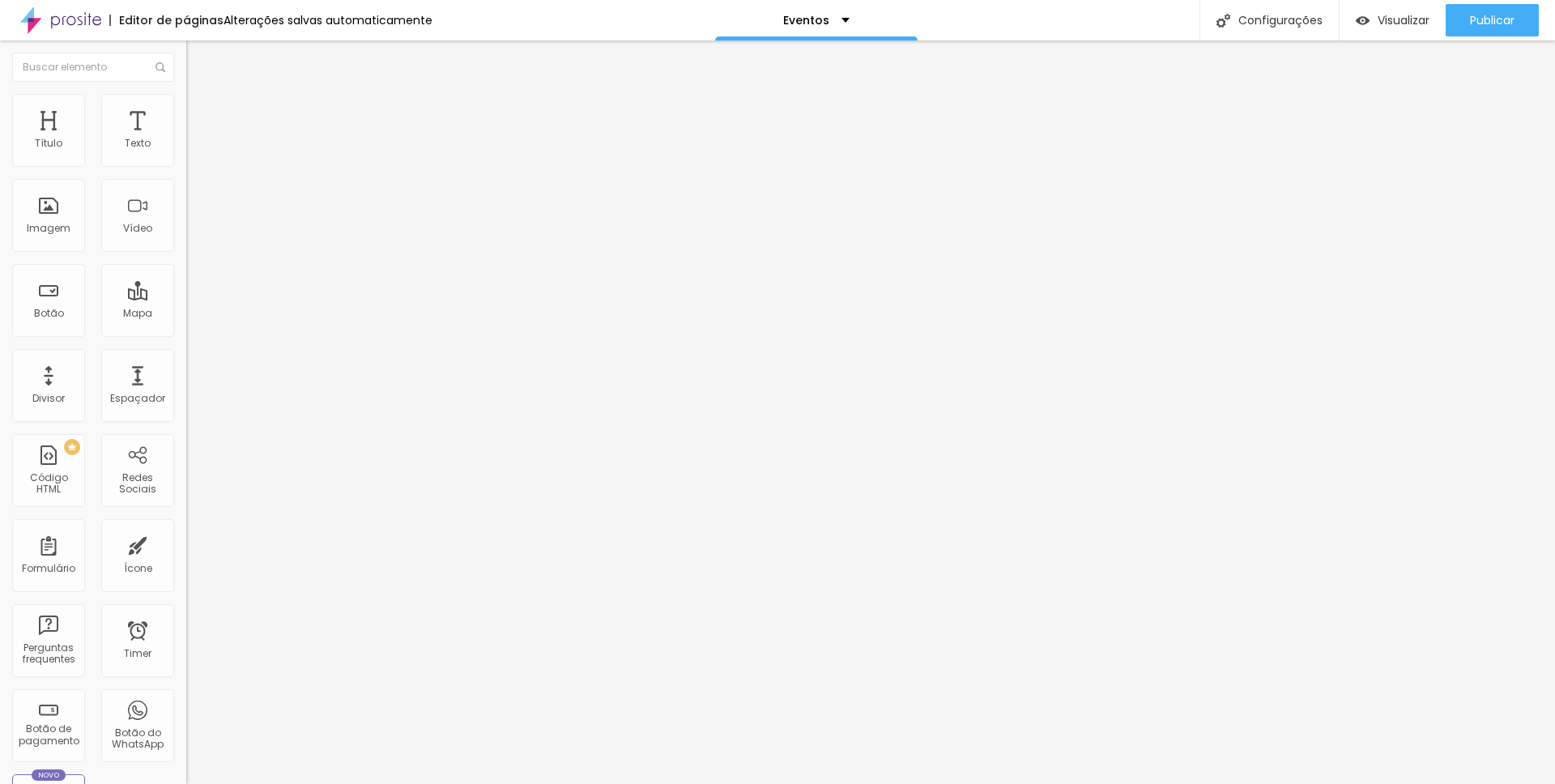
type input "80"
type input "85"
type input "90"
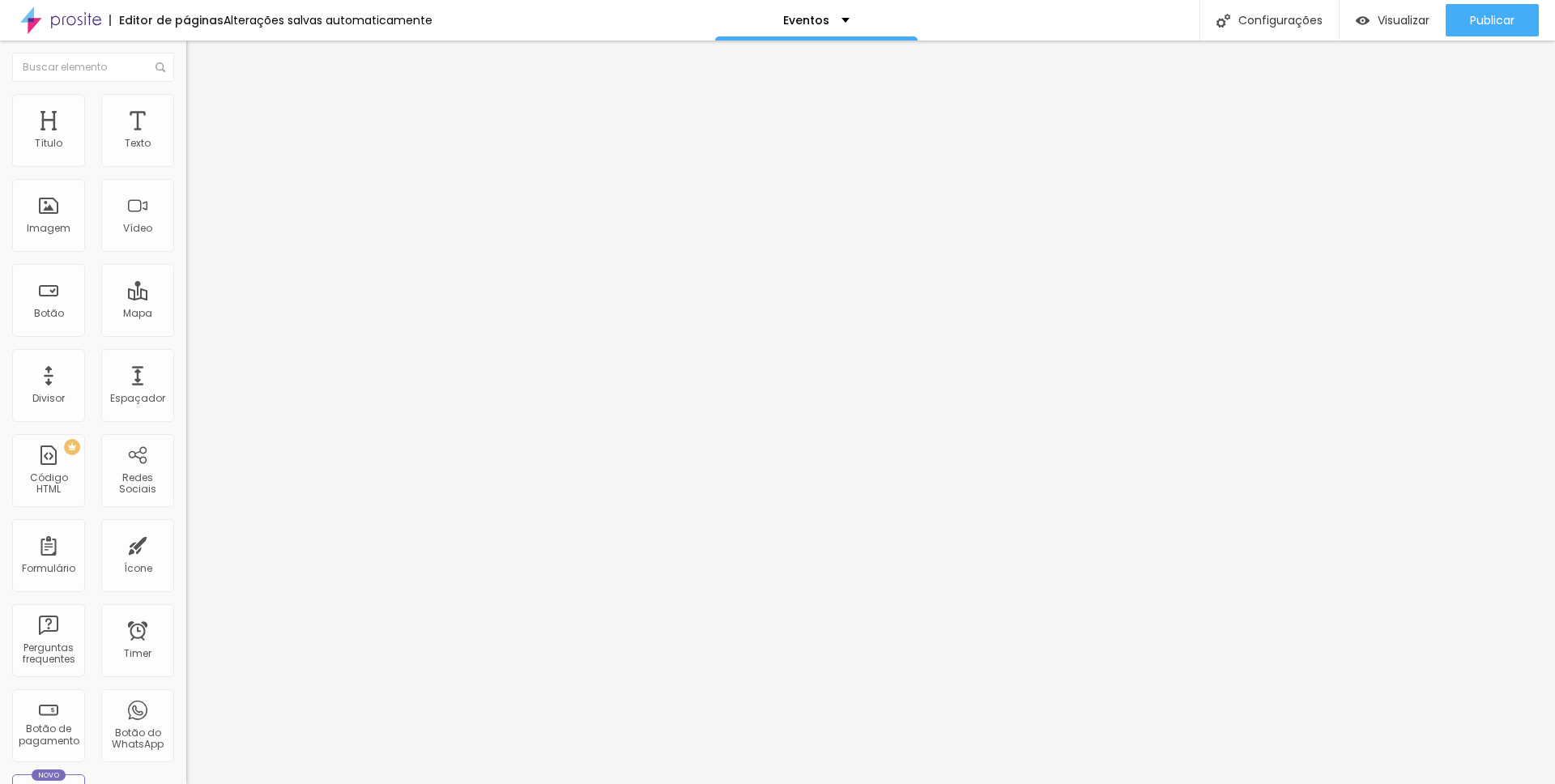
type input "90"
type input "100"
drag, startPoint x: 166, startPoint y: 172, endPoint x: 249, endPoint y: 199, distance: 87.3
click at [249, 166] on input "range" at bounding box center [238, 159] width 105 height 13
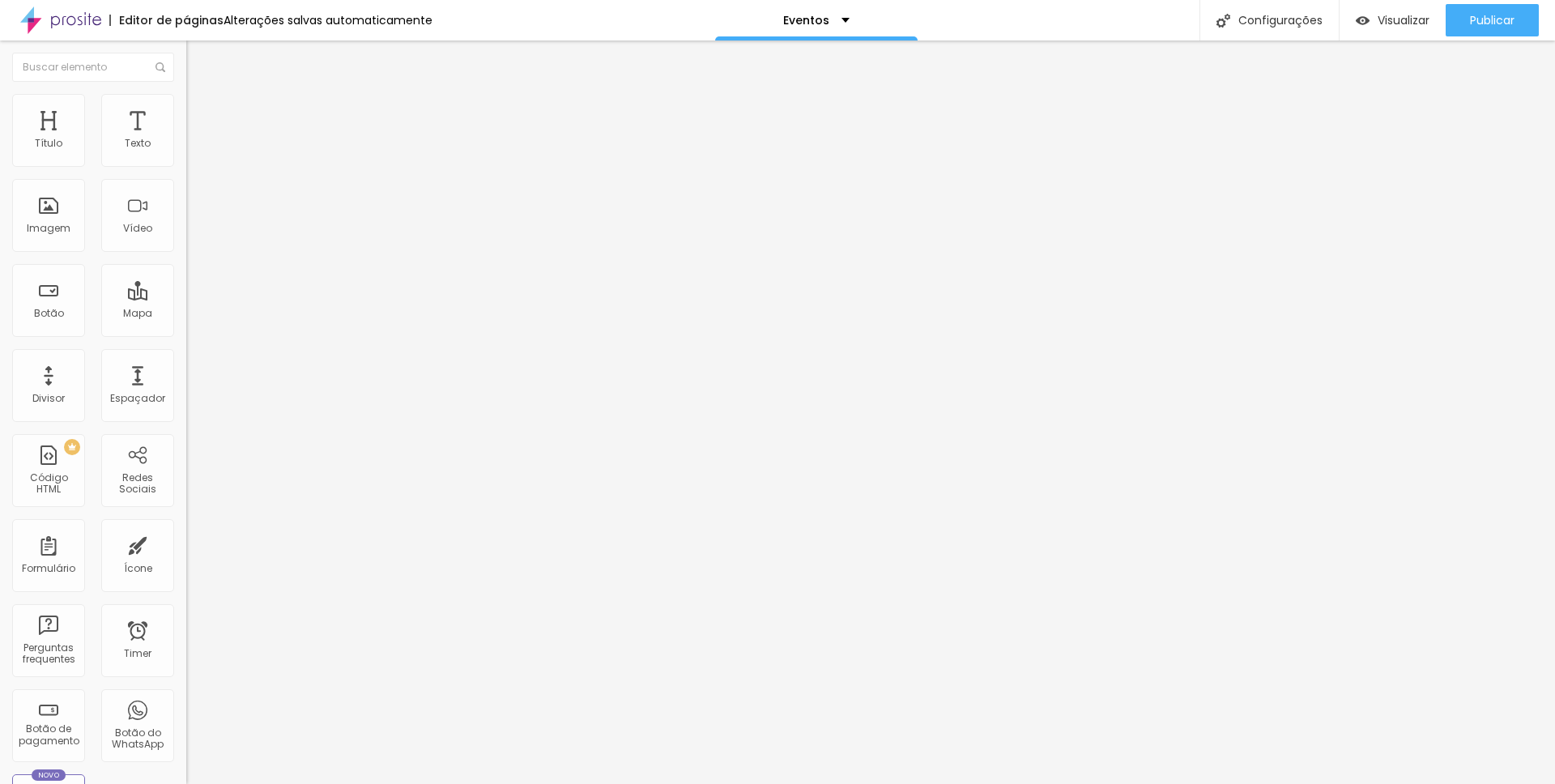
type input "1"
type input "4"
type input "10"
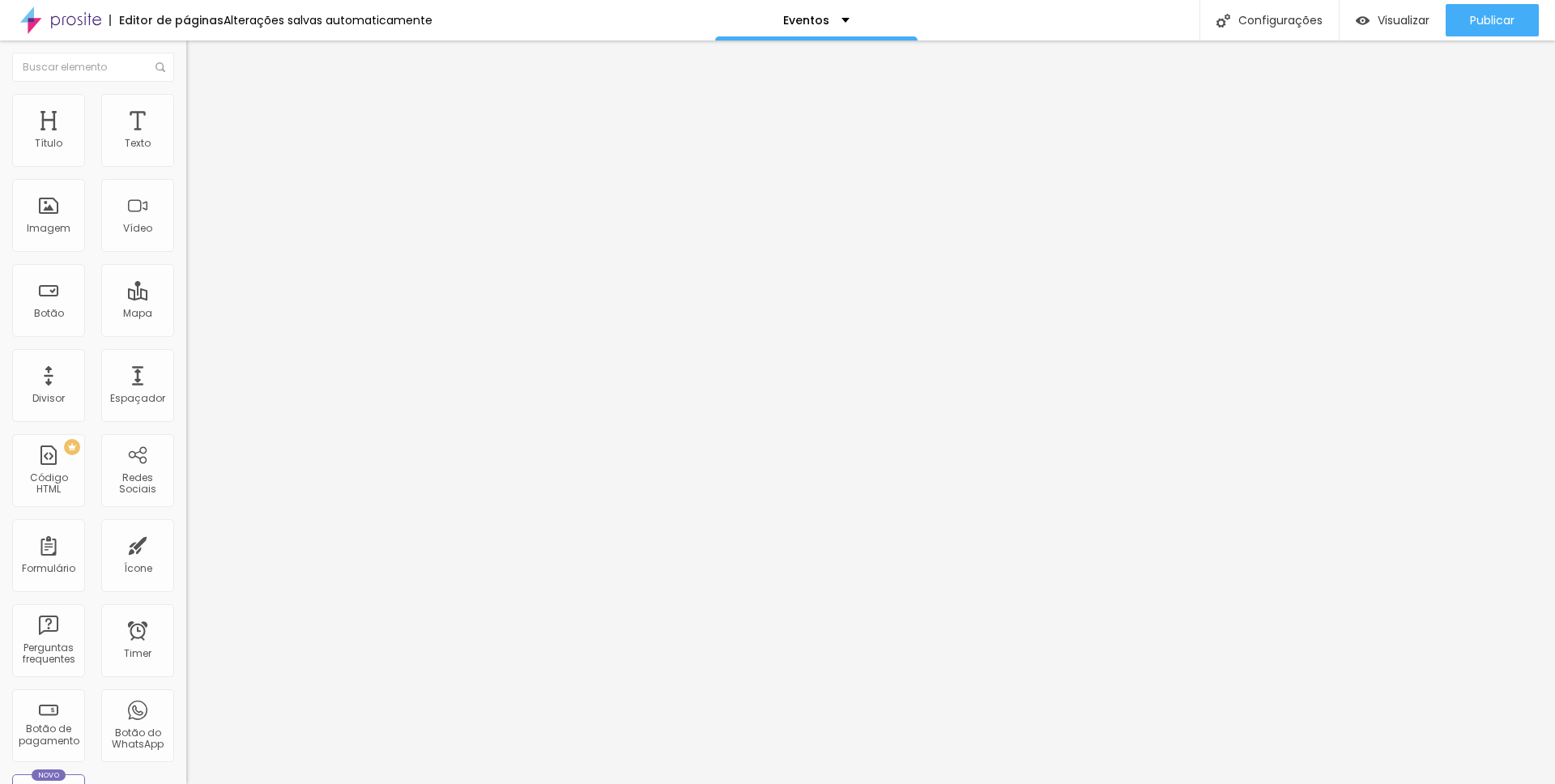
type input "10"
type input "20"
type input "32"
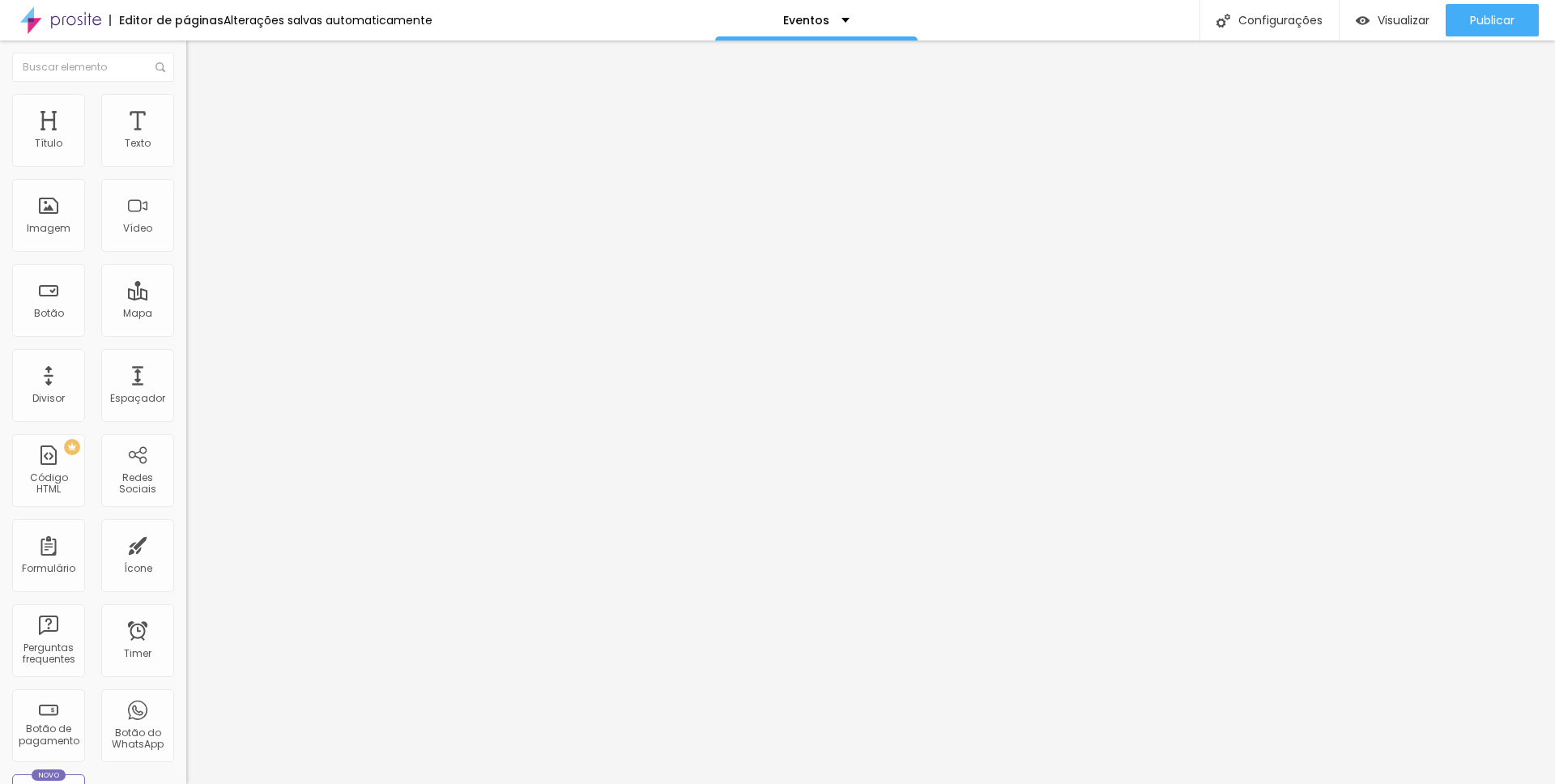
type input "45"
type input "59"
type input "74"
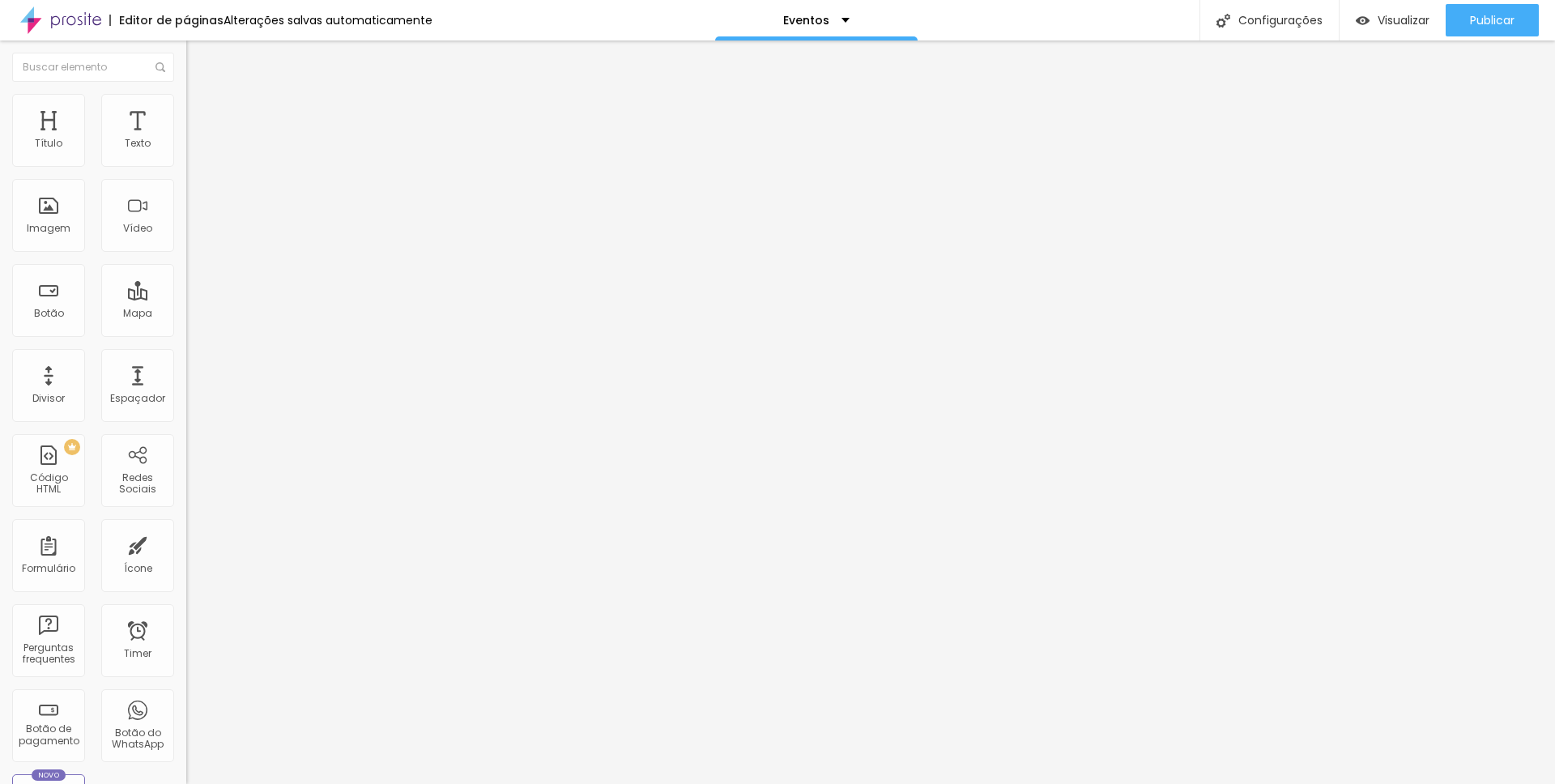
type input "74"
type input "88"
type input "104"
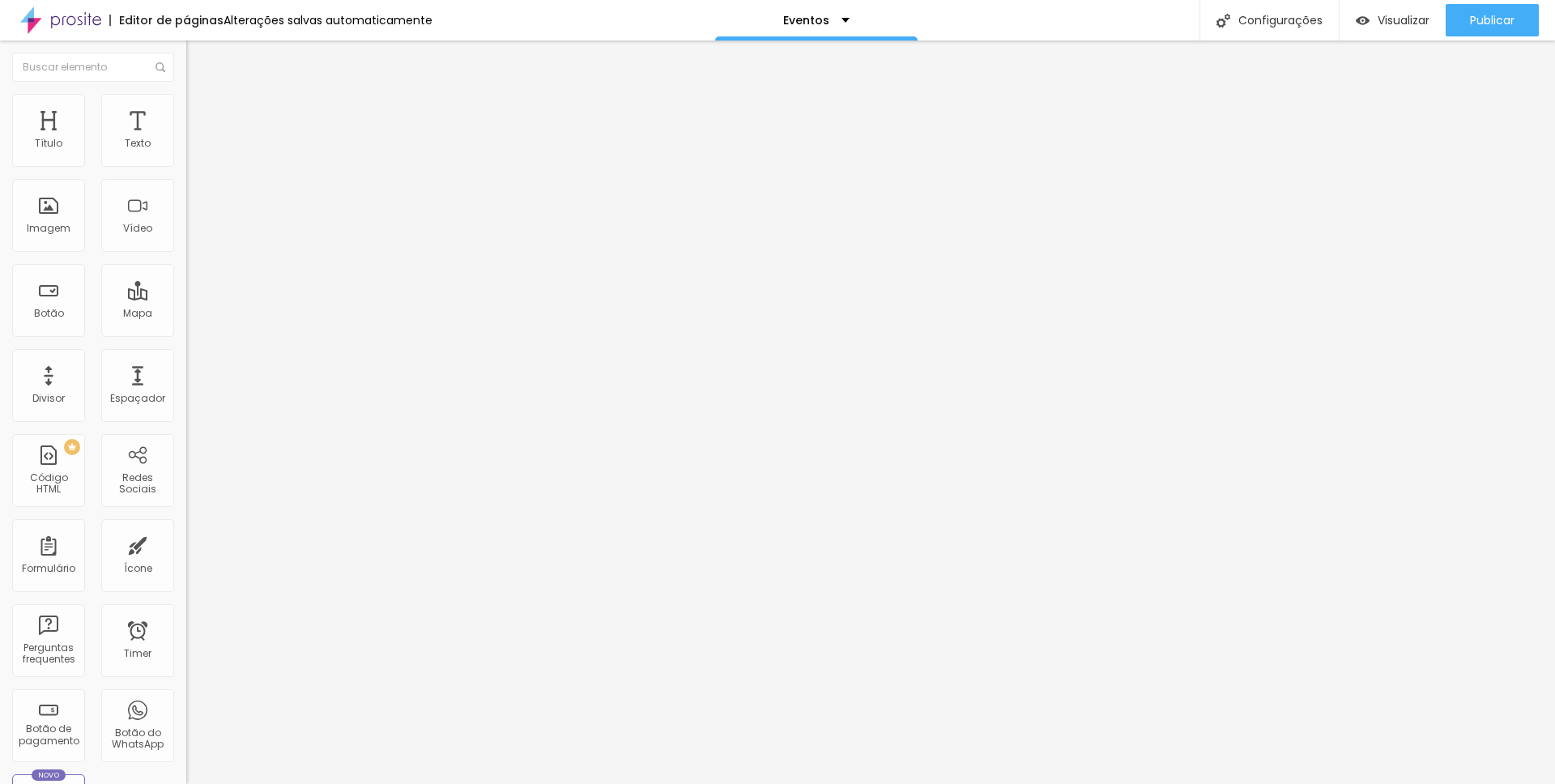
type input "121"
type input "138"
type input "153"
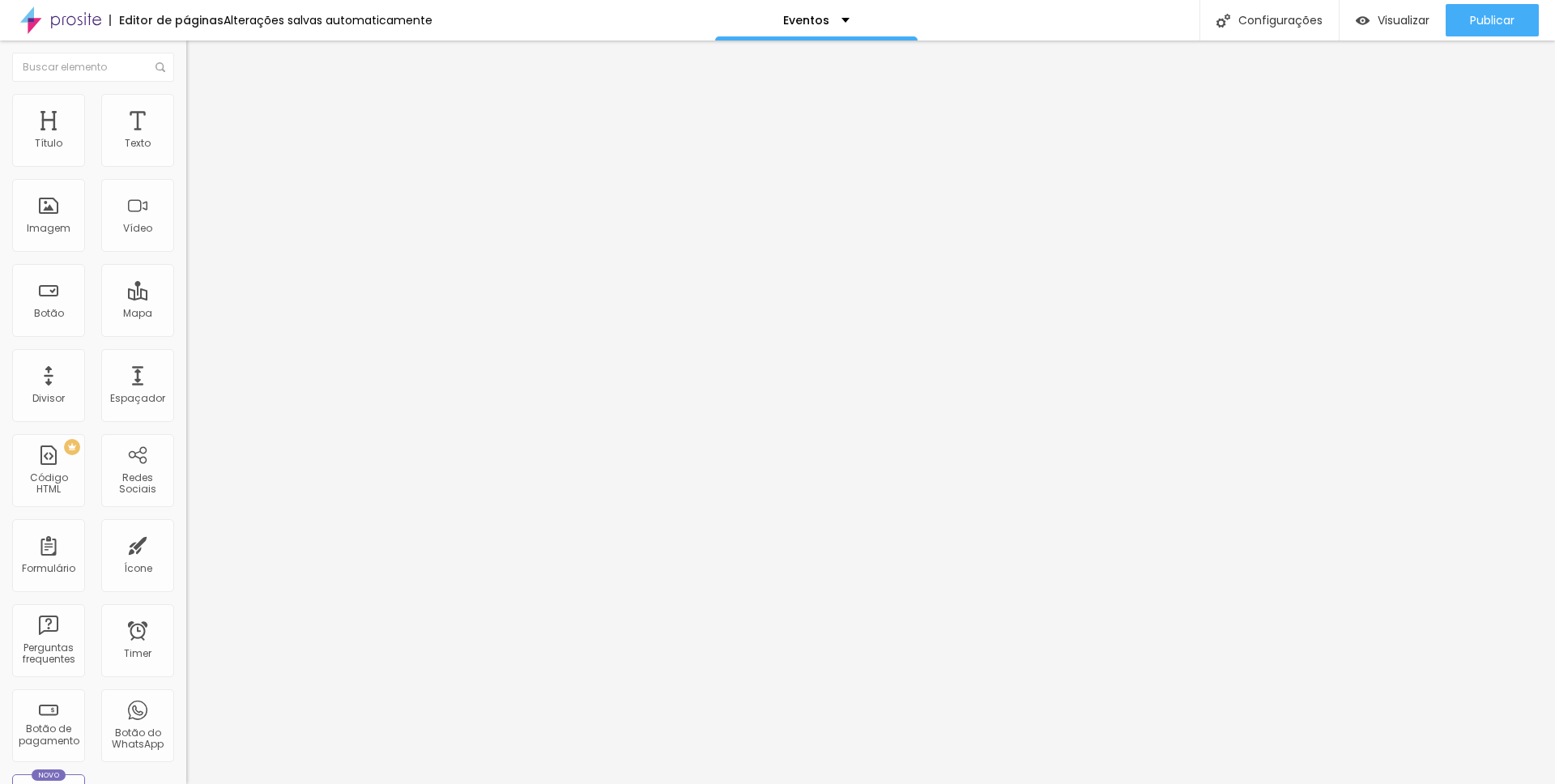
type input "153"
type input "164"
type input "175"
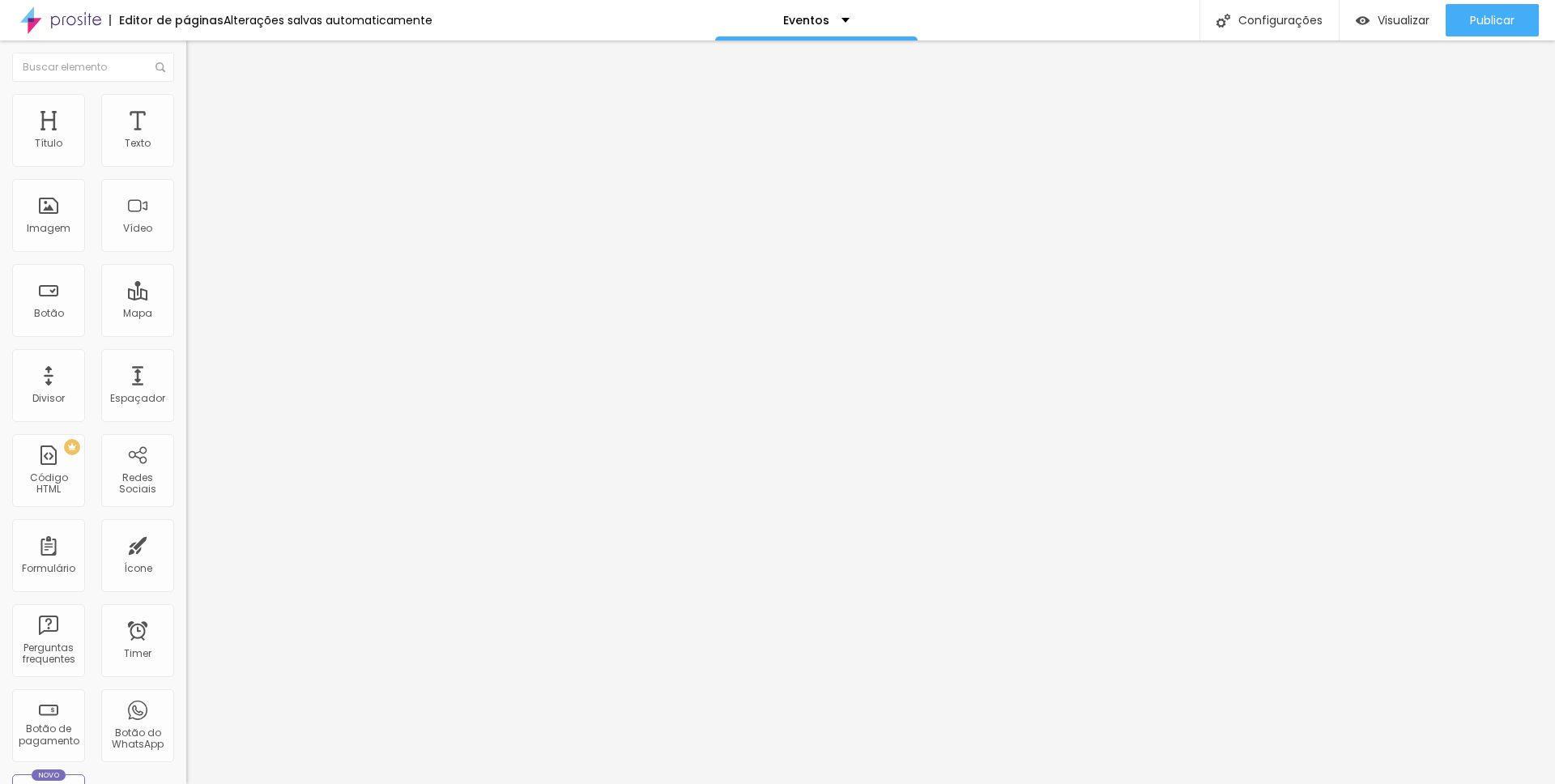
type input "184"
type input "192"
type input "198"
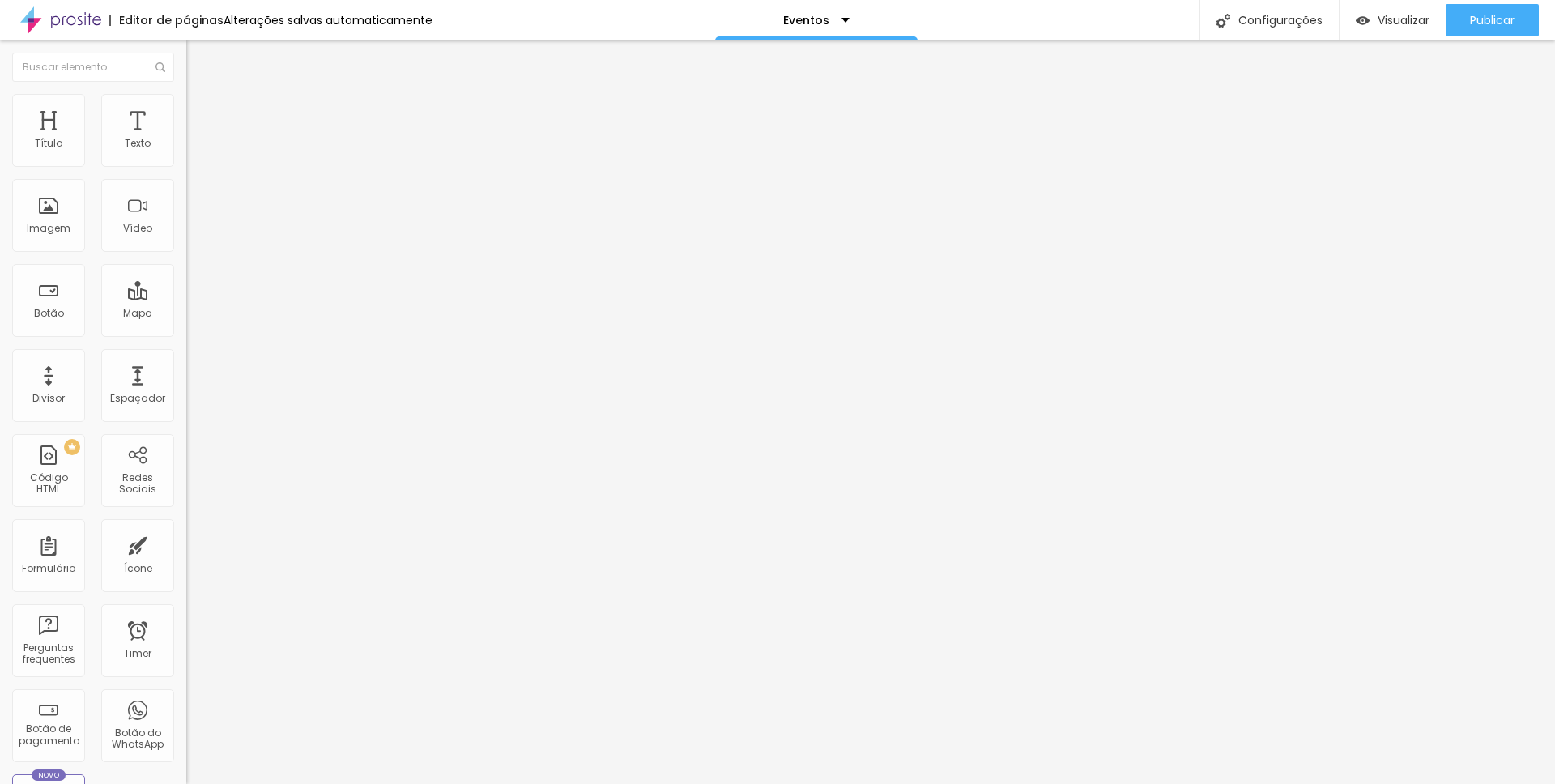
type input "198"
type input "200"
type input "193"
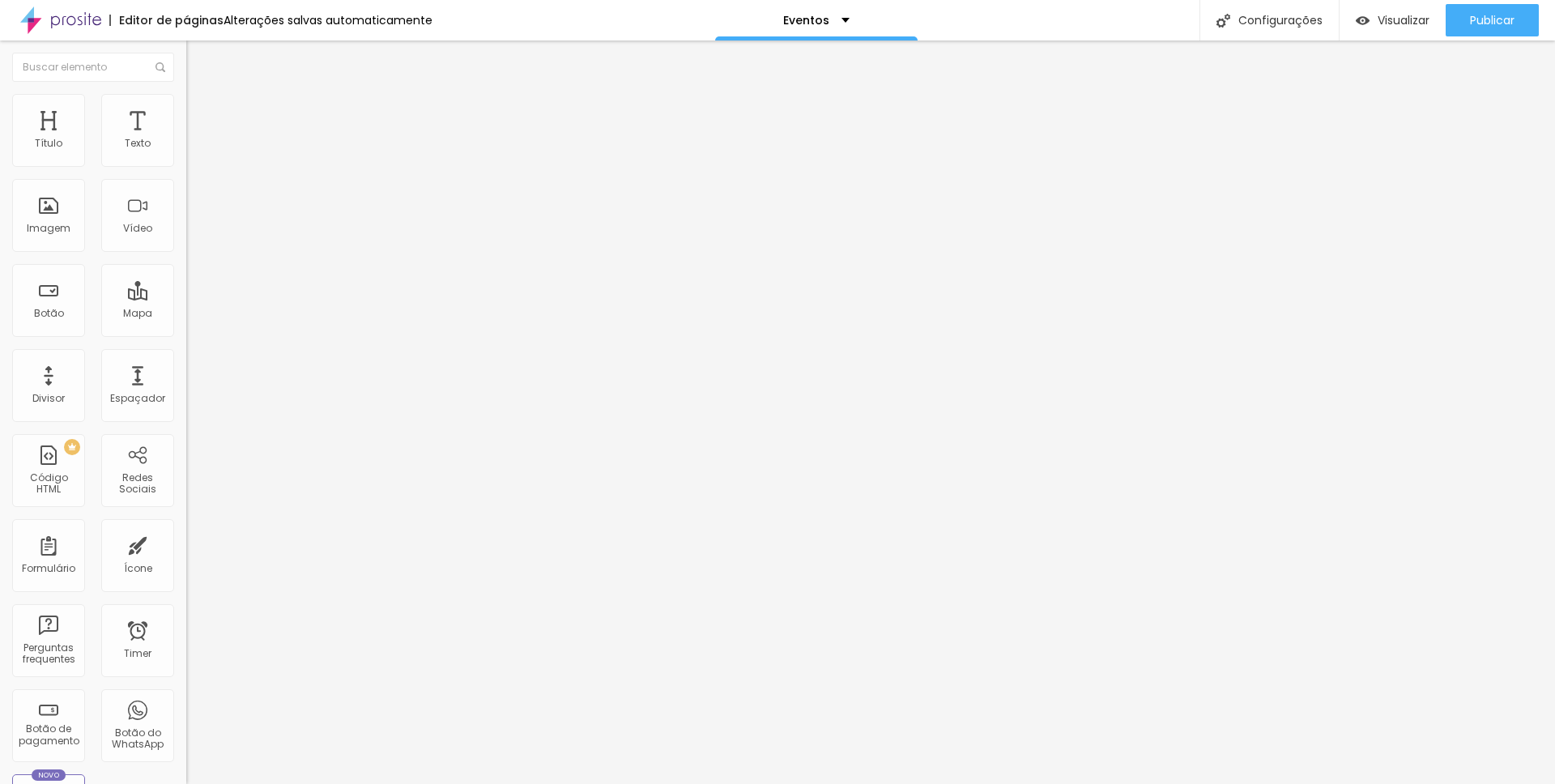
type input "170"
type input "133"
type input "94"
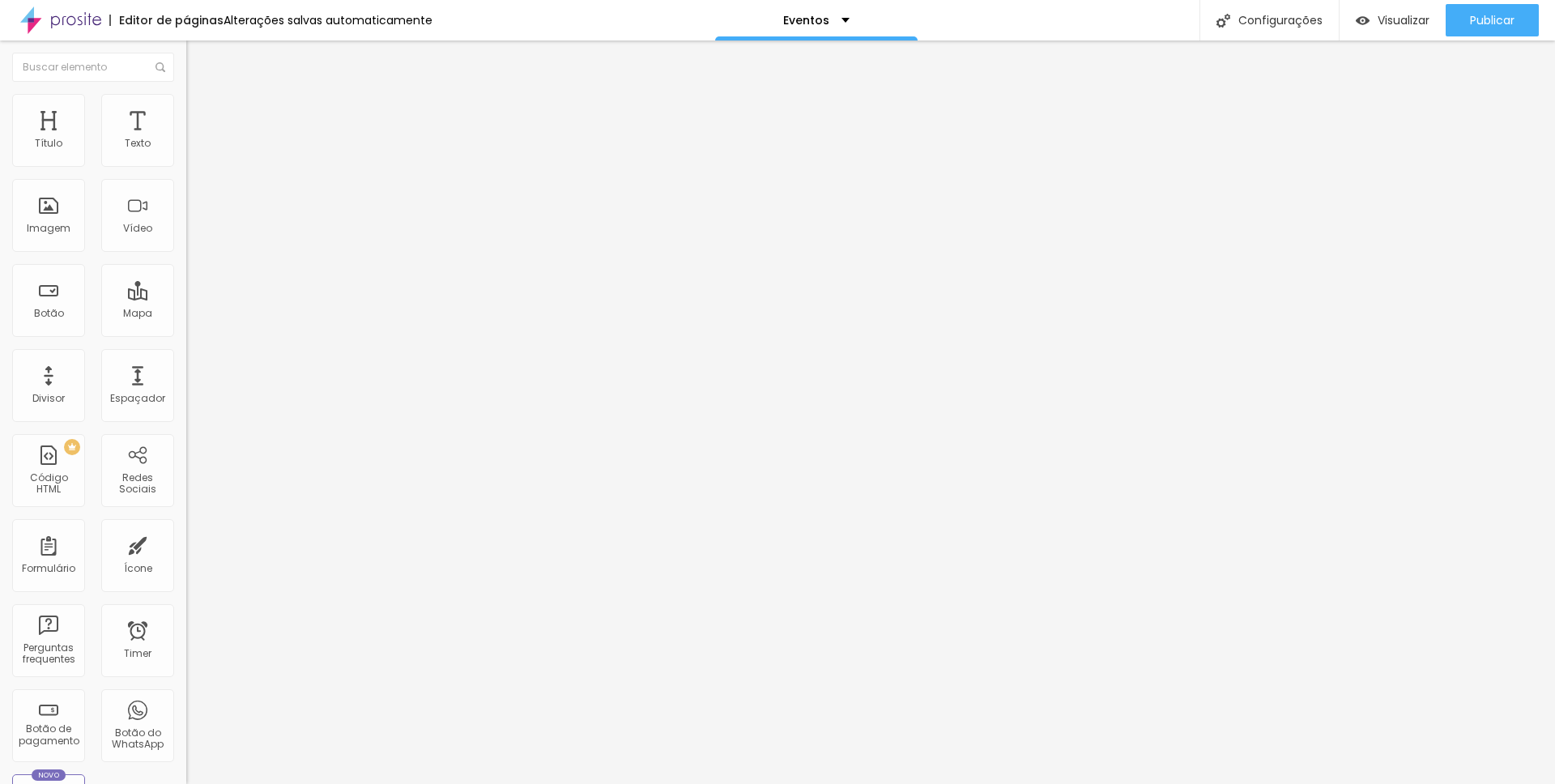
type input "94"
type input "59"
type input "17"
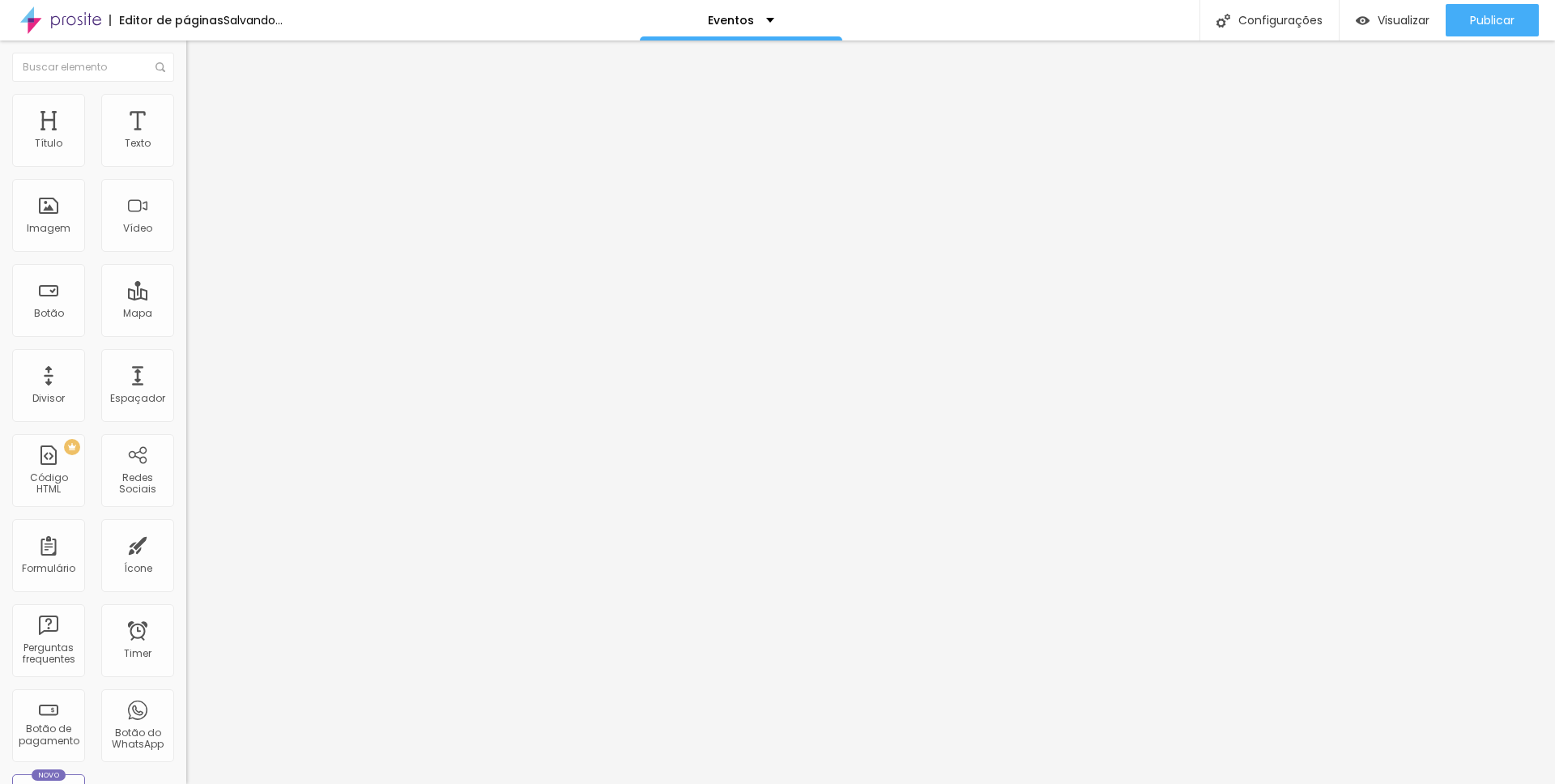
type input "0"
drag, startPoint x: 38, startPoint y: 207, endPoint x: 0, endPoint y: 201, distance: 38.5
click at [186, 356] on input "range" at bounding box center [238, 362] width 105 height 13
click at [186, 92] on img at bounding box center [193, 84] width 15 height 15
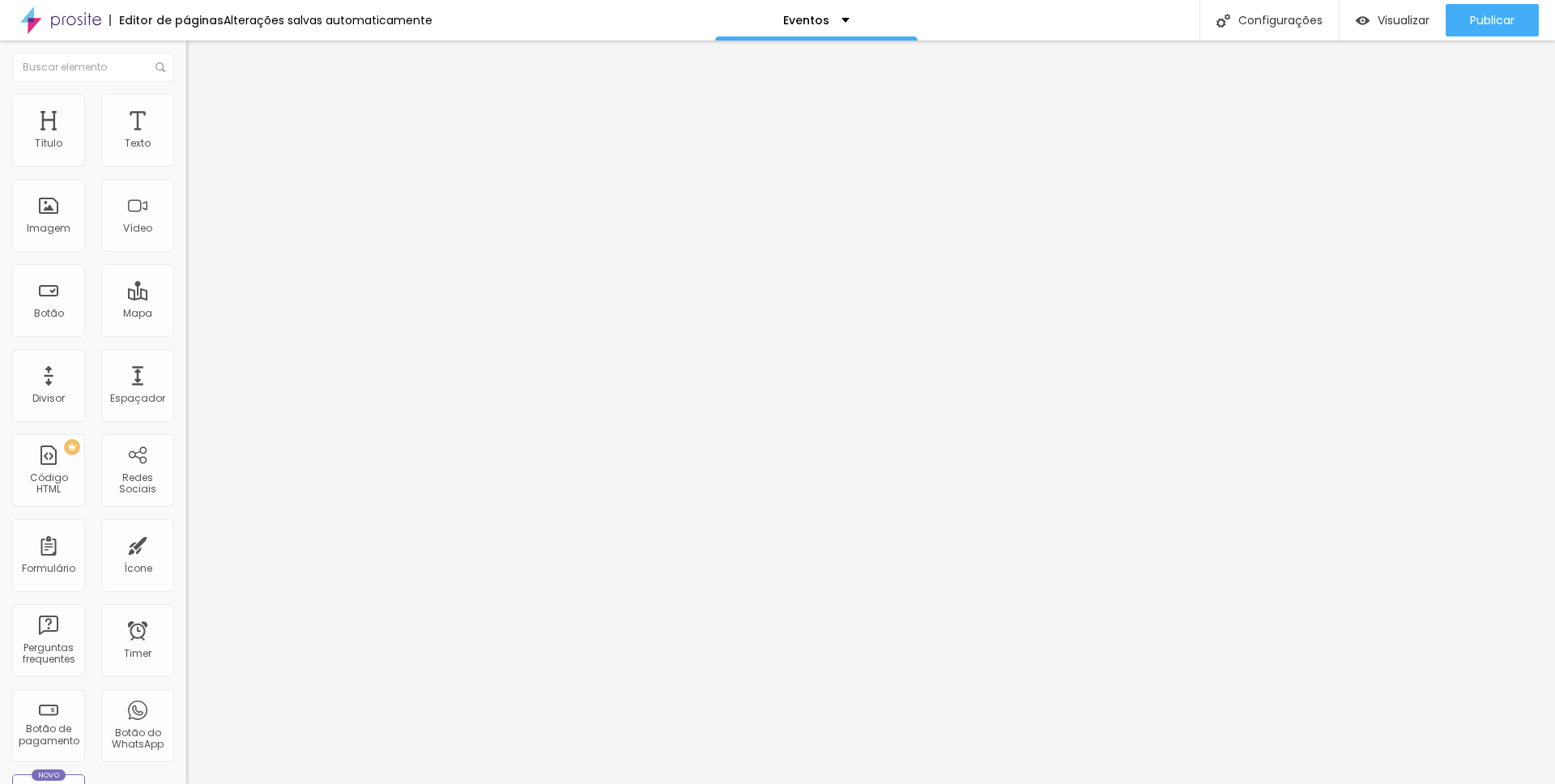
click at [186, 230] on img at bounding box center [192, 225] width 12 height 12
click at [186, 218] on img at bounding box center [192, 213] width 12 height 12
click at [186, 254] on span "16:9 Cinema" at bounding box center [217, 246] width 62 height 14
click at [186, 278] on span "Padrão" at bounding box center [204, 271] width 36 height 14
click at [186, 254] on span "4:3 Padrão" at bounding box center [213, 246] width 54 height 14
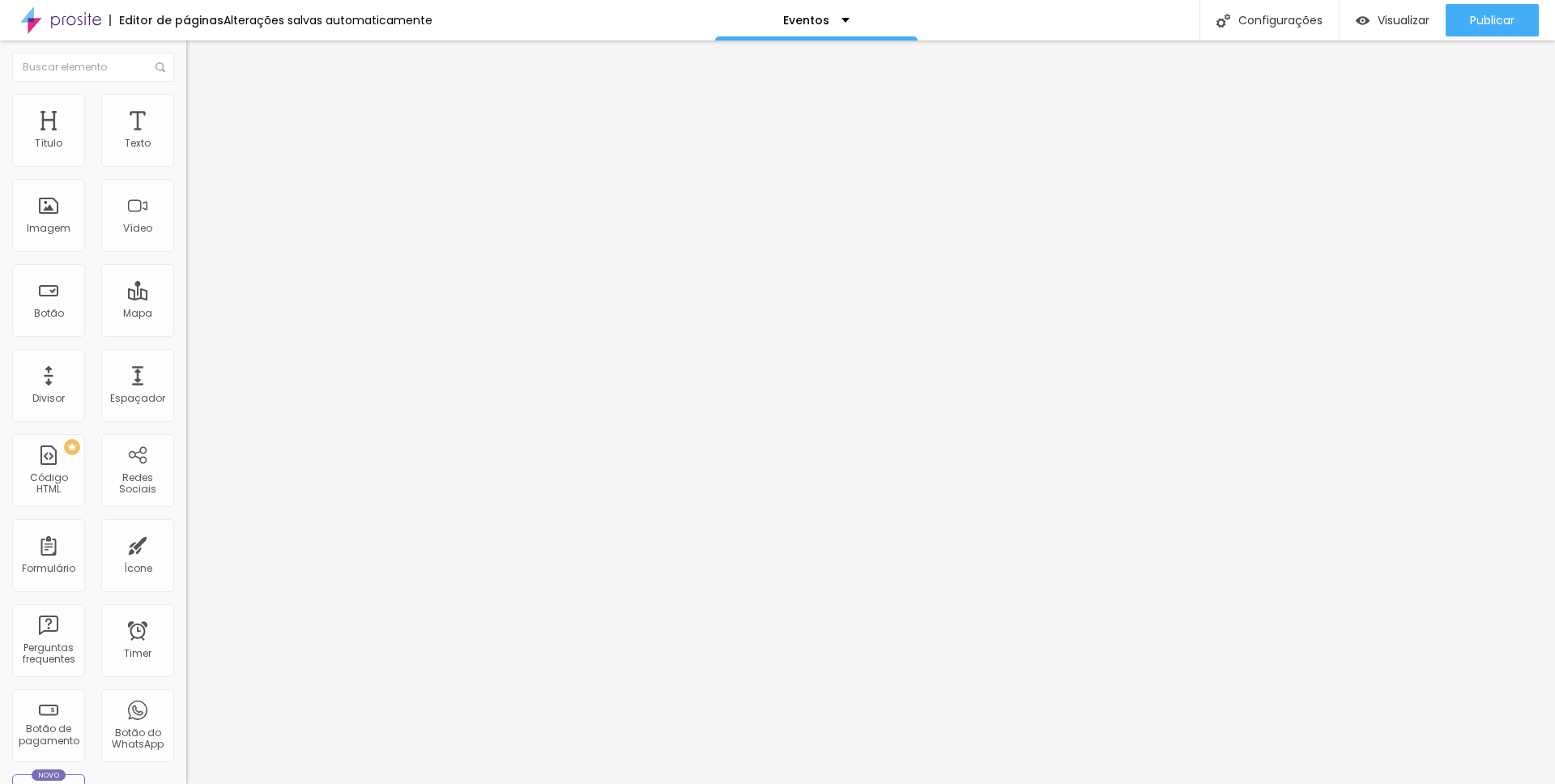
click at [186, 254] on span "4:3 Padrão" at bounding box center [213, 246] width 54 height 14
click at [186, 263] on span "Cinema" at bounding box center [206, 256] width 40 height 14
click at [186, 296] on div "Proporção 16:9 Cinema Cinema 16:9 Padrão 4:3 Quadrado 1:1 Original" at bounding box center [279, 264] width 186 height 64
click at [186, 254] on span "16:9 Cinema" at bounding box center [217, 246] width 62 height 14
click at [186, 276] on div "Padrão 4:3" at bounding box center [279, 272] width 186 height 10
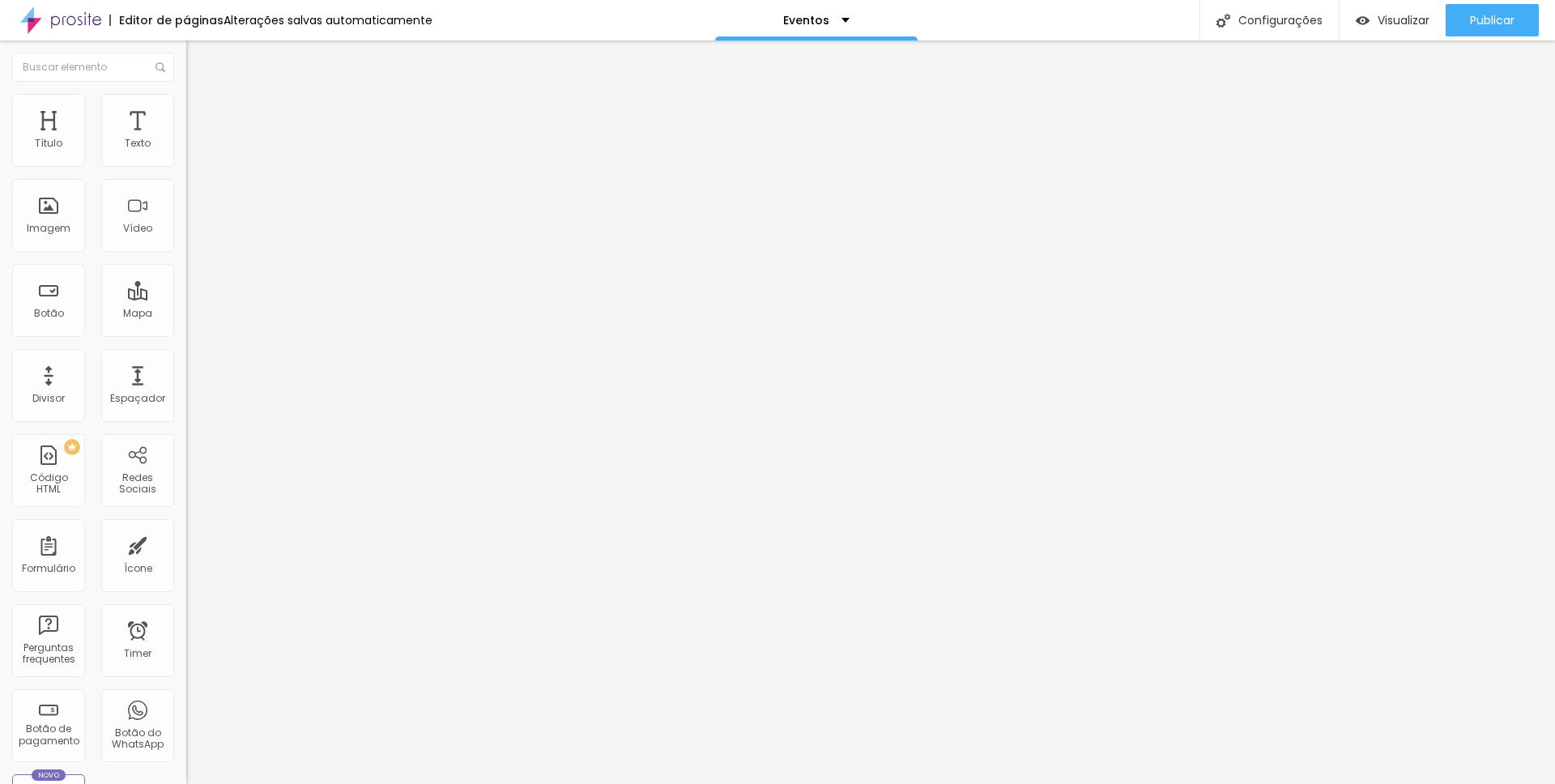
click at [186, 254] on span "16:9 Cinema" at bounding box center [217, 246] width 62 height 14
click at [186, 276] on div "Padrão 4:3" at bounding box center [279, 272] width 186 height 10
click at [186, 254] on span "16:9 Cinema" at bounding box center [217, 246] width 62 height 14
click at [186, 278] on span "Padrão" at bounding box center [204, 271] width 36 height 14
click at [186, 139] on span "Trocar imagem" at bounding box center [230, 132] width 88 height 14
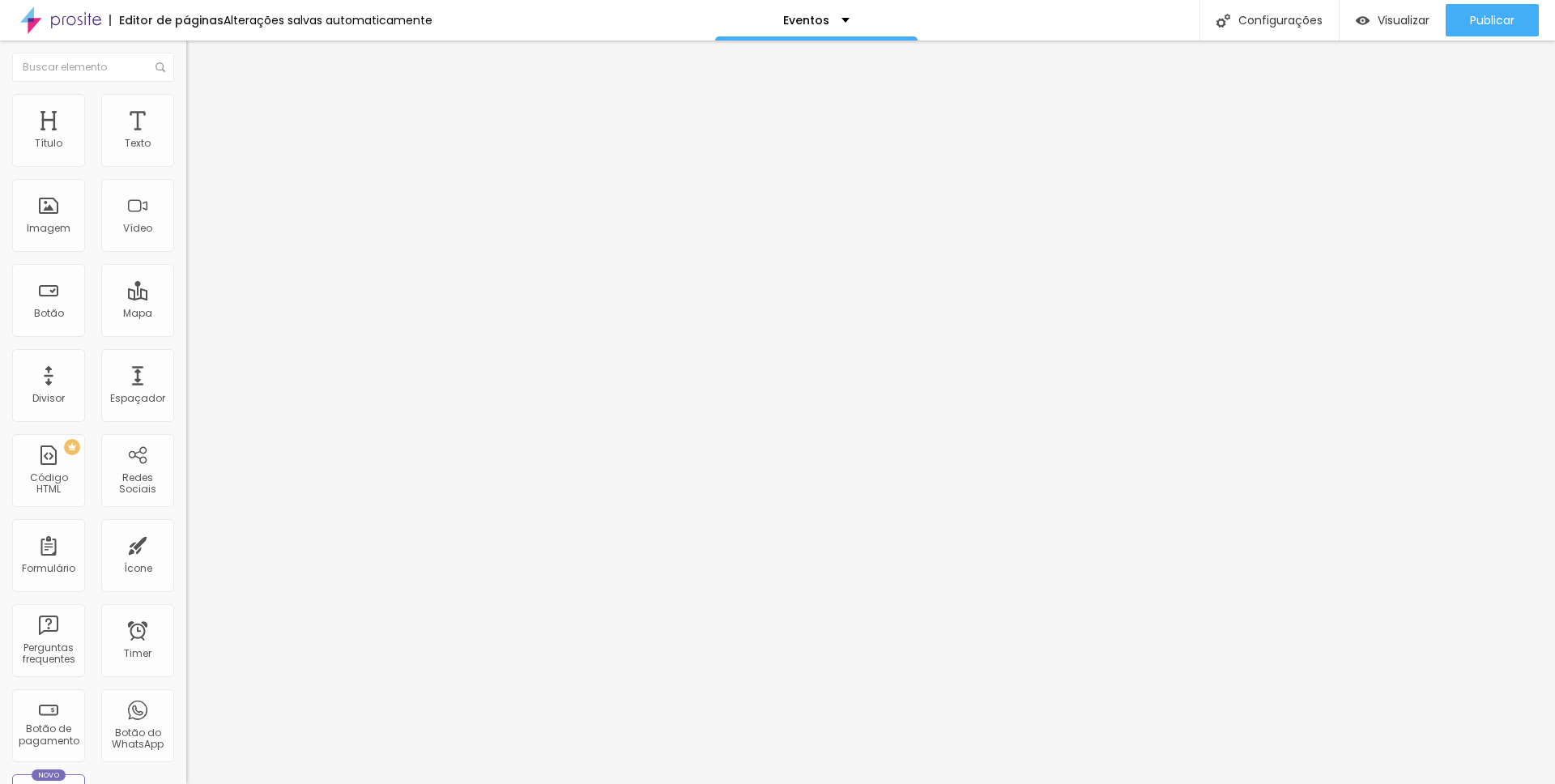
click at [186, 330] on input "[URL][DOMAIN_NAME]" at bounding box center [283, 325] width 194 height 17
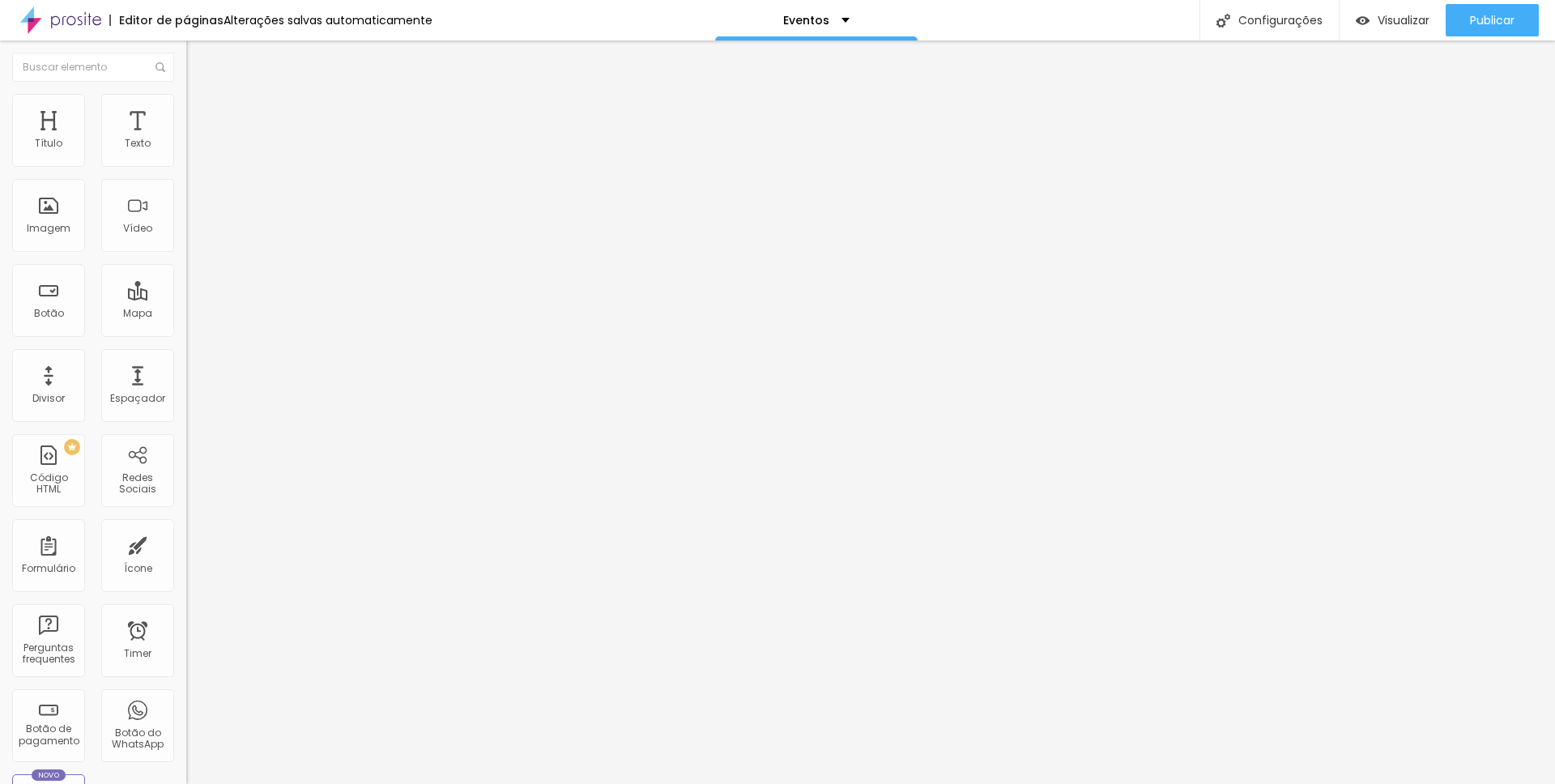
click at [186, 330] on input "[URL][DOMAIN_NAME]" at bounding box center [283, 325] width 194 height 17
paste input "A3rAgBU6_2SaCYPVspJq7sN9u_ykE0nB"
type input "[URL][DOMAIN_NAME]"
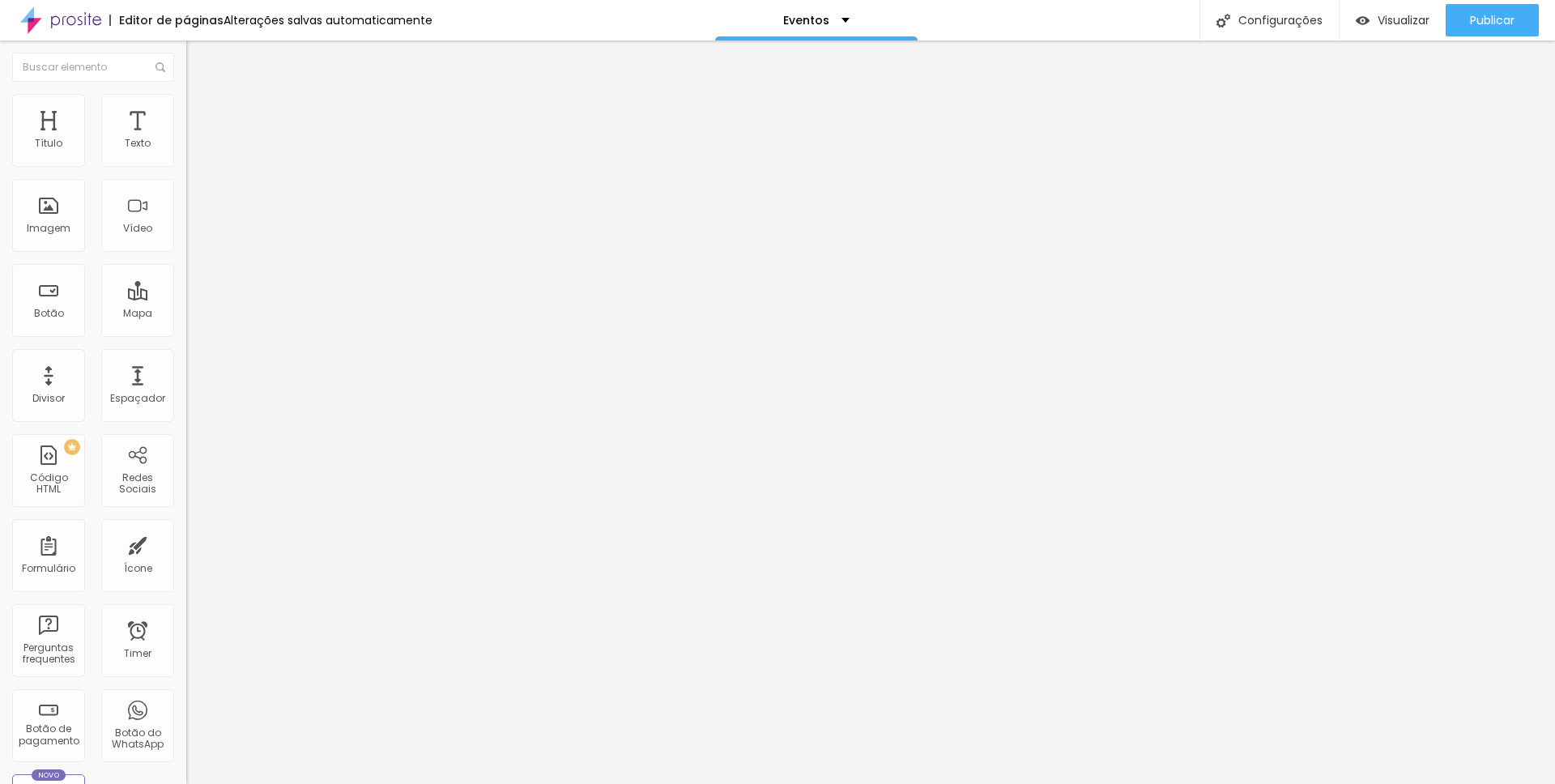
click at [186, 333] on input "[URL][DOMAIN_NAME]" at bounding box center [283, 325] width 194 height 17
paste input "wjjqxihLf5ZuwiegcoypAN3XavHSRDlT"
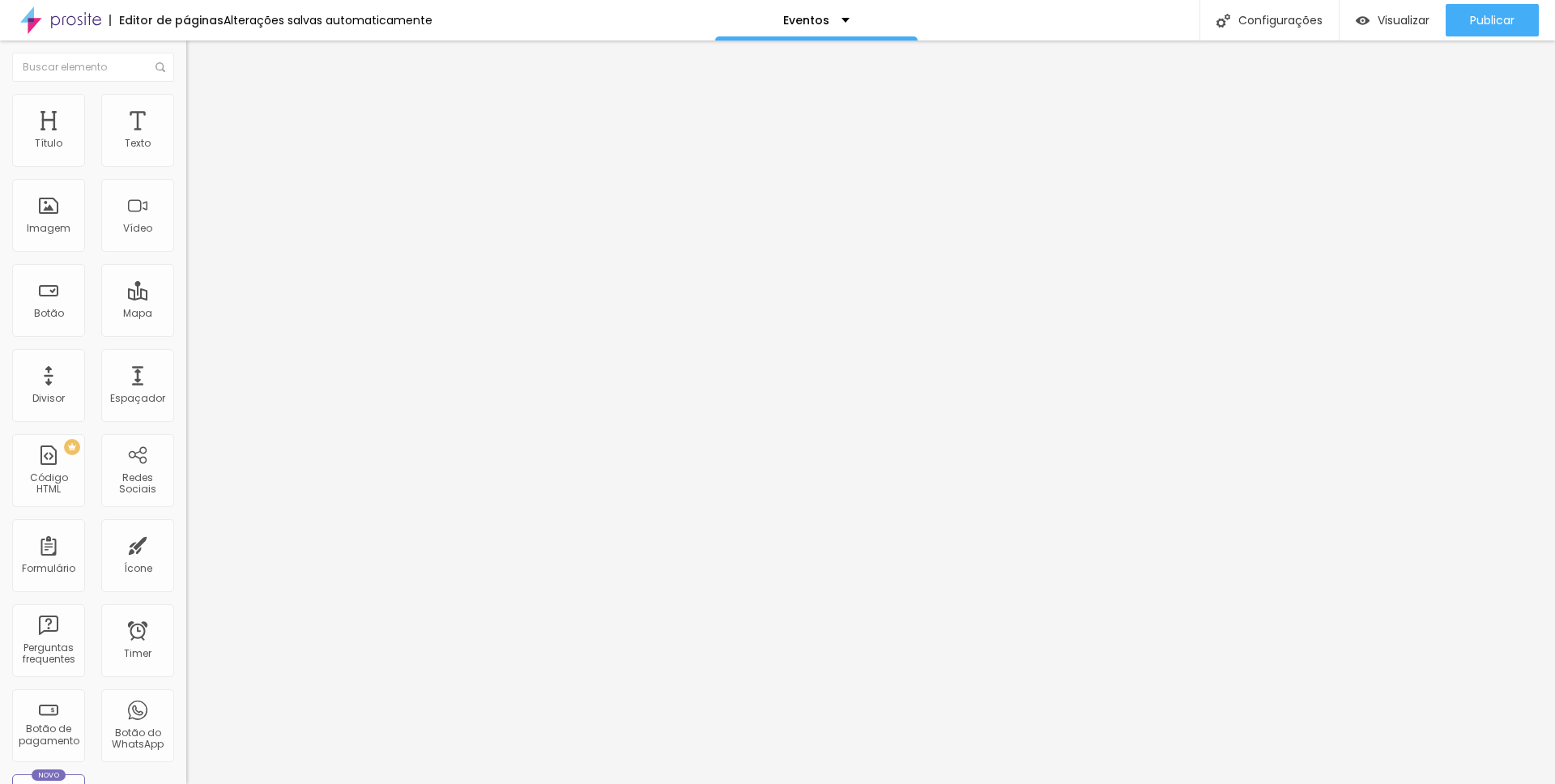
type input "[URL][DOMAIN_NAME]"
click at [186, 153] on span "Titulo 2" at bounding box center [213, 142] width 53 height 21
click at [186, 139] on span "Titulo 1" at bounding box center [213, 127] width 53 height 23
click at [186, 153] on span "Titulo 2" at bounding box center [213, 142] width 53 height 21
click at [186, 168] on div "Titulo 1 H1 Titulo 2 H2 Titulo 3 H3 Titulo 4 H4 Titulo 5 H5 Titulo 6 H6" at bounding box center [279, 158] width 186 height 76
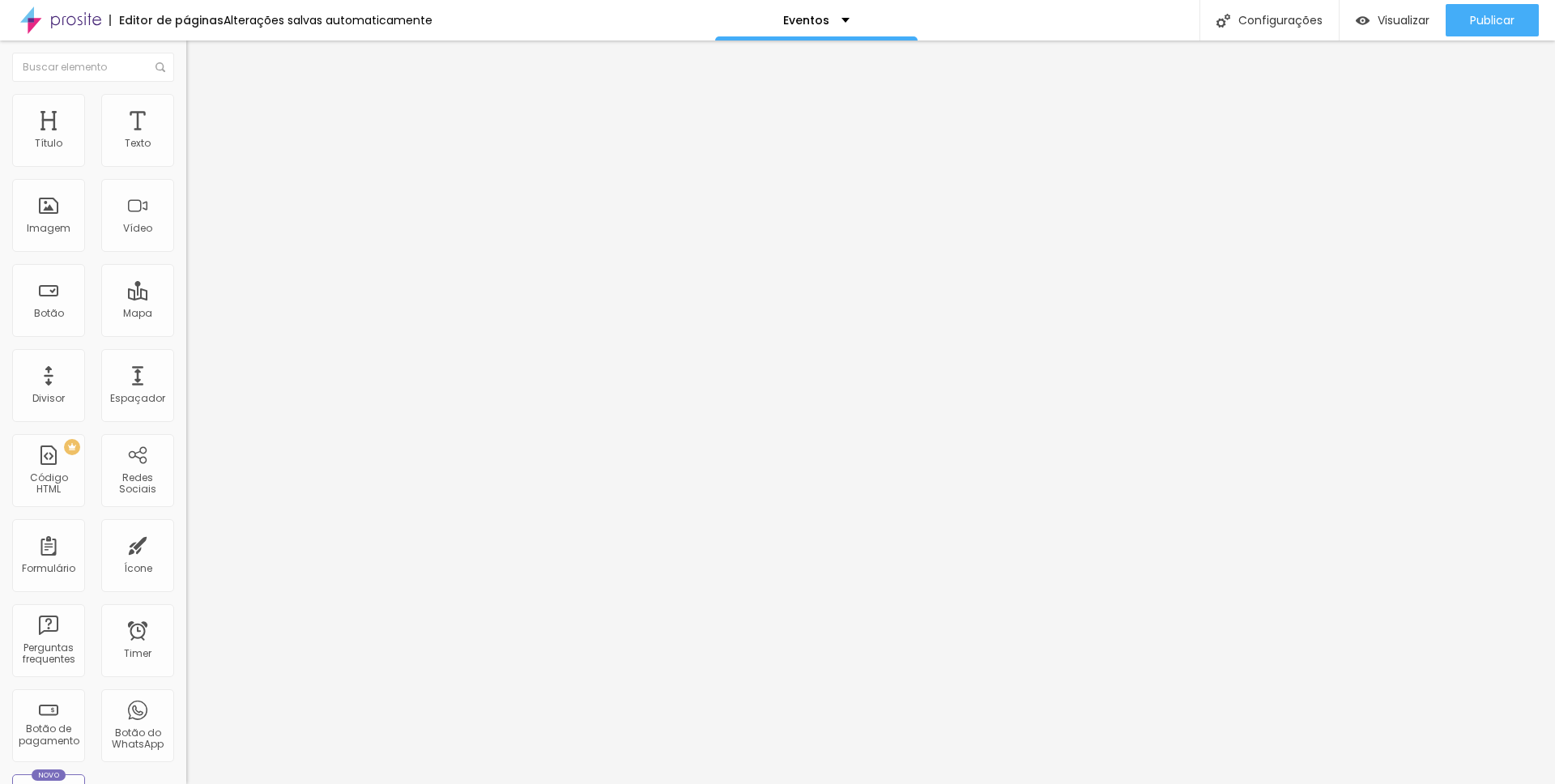
click at [186, 139] on span "Titulo 1" at bounding box center [213, 127] width 53 height 23
click at [186, 153] on span "Titulo 2" at bounding box center [213, 142] width 53 height 21
click at [186, 139] on span "Titulo 1" at bounding box center [213, 127] width 53 height 23
type input "1.2"
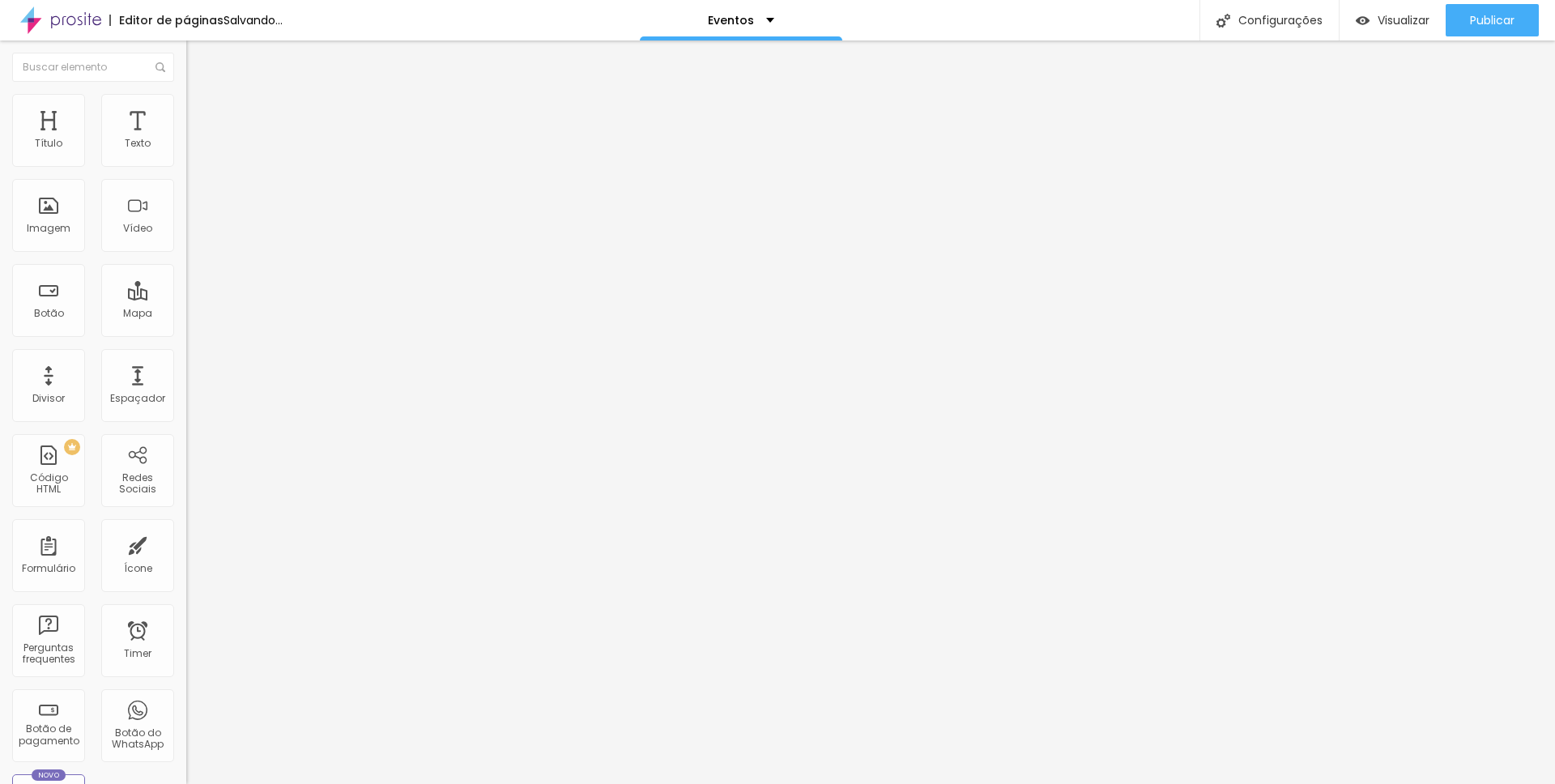
type input "1.1"
type input "1"
drag, startPoint x: 90, startPoint y: 401, endPoint x: 72, endPoint y: 401, distance: 18.0
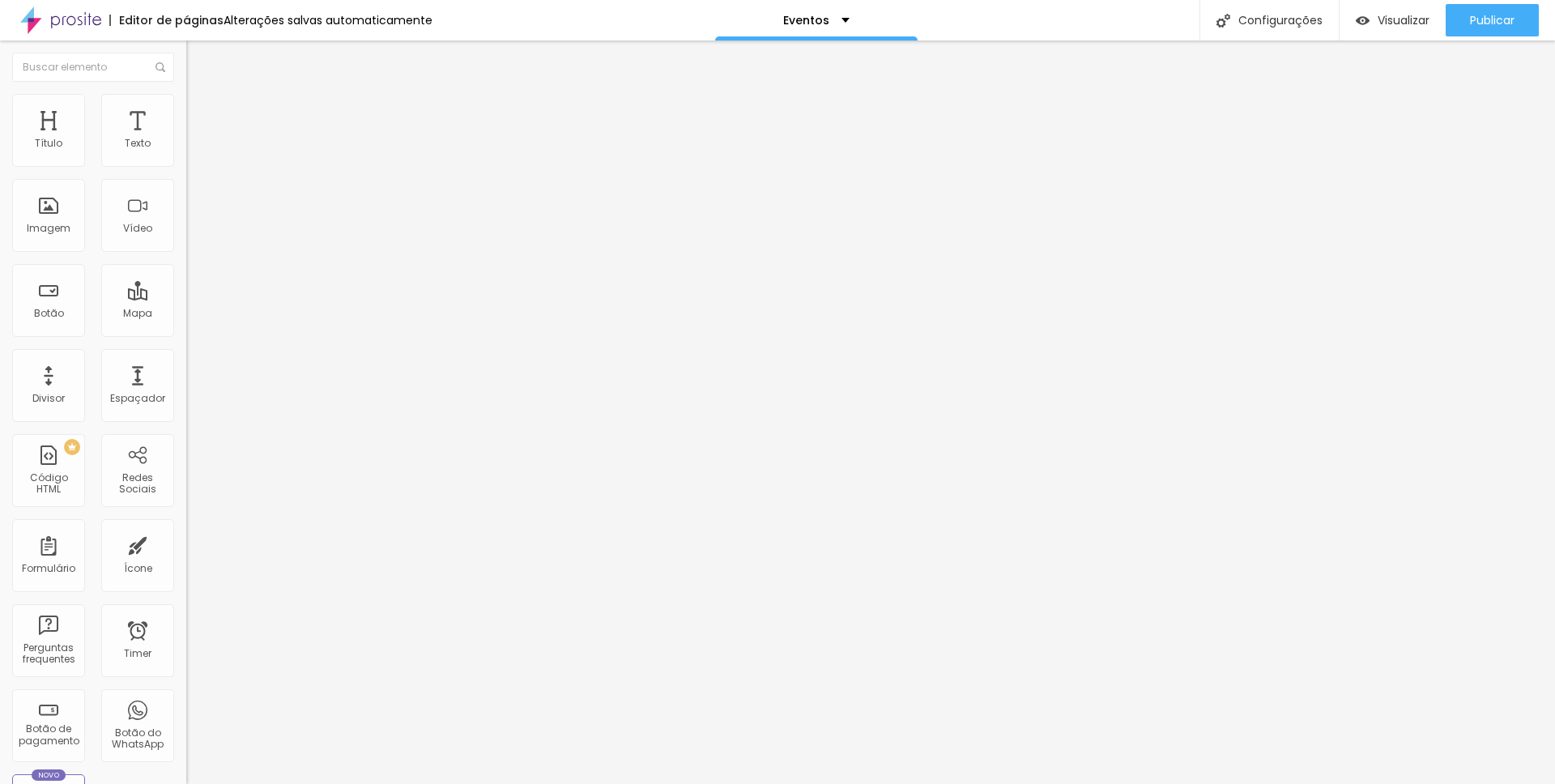
type input "1.1"
type input "1.2"
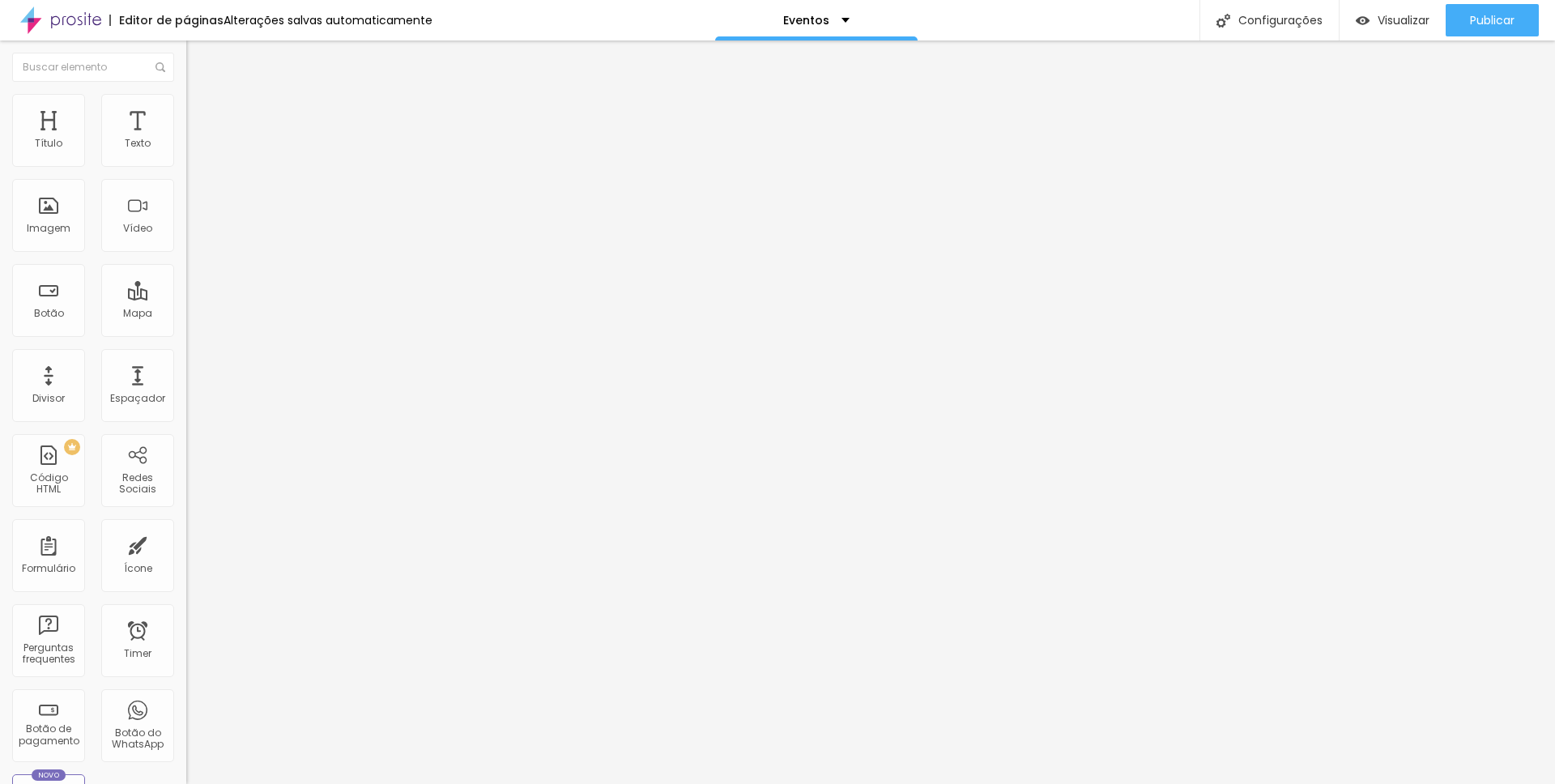
type input "1.3"
type input "1.4"
type input "1.3"
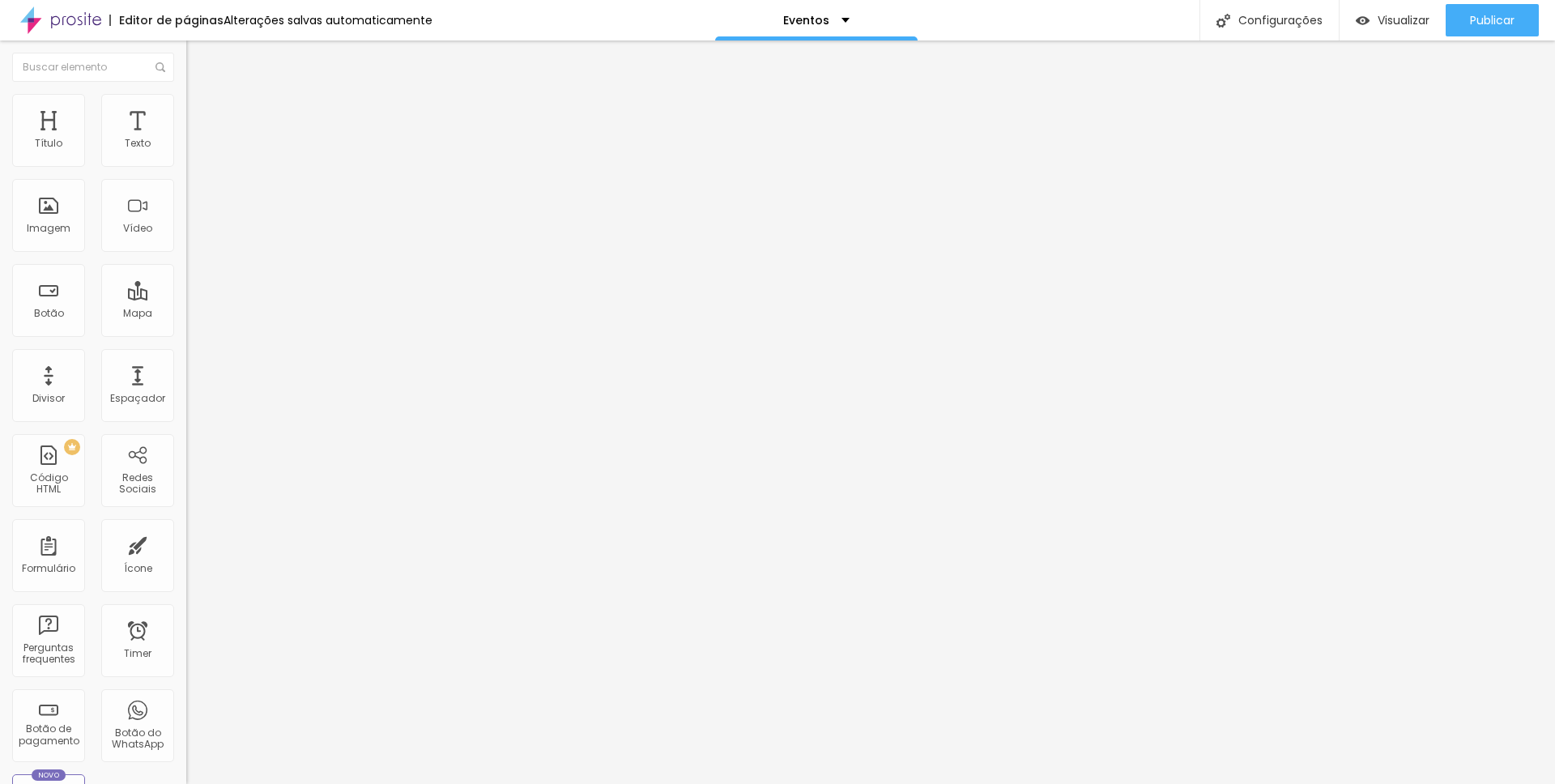
type input "1.3"
type input "1.2"
type input "1.1"
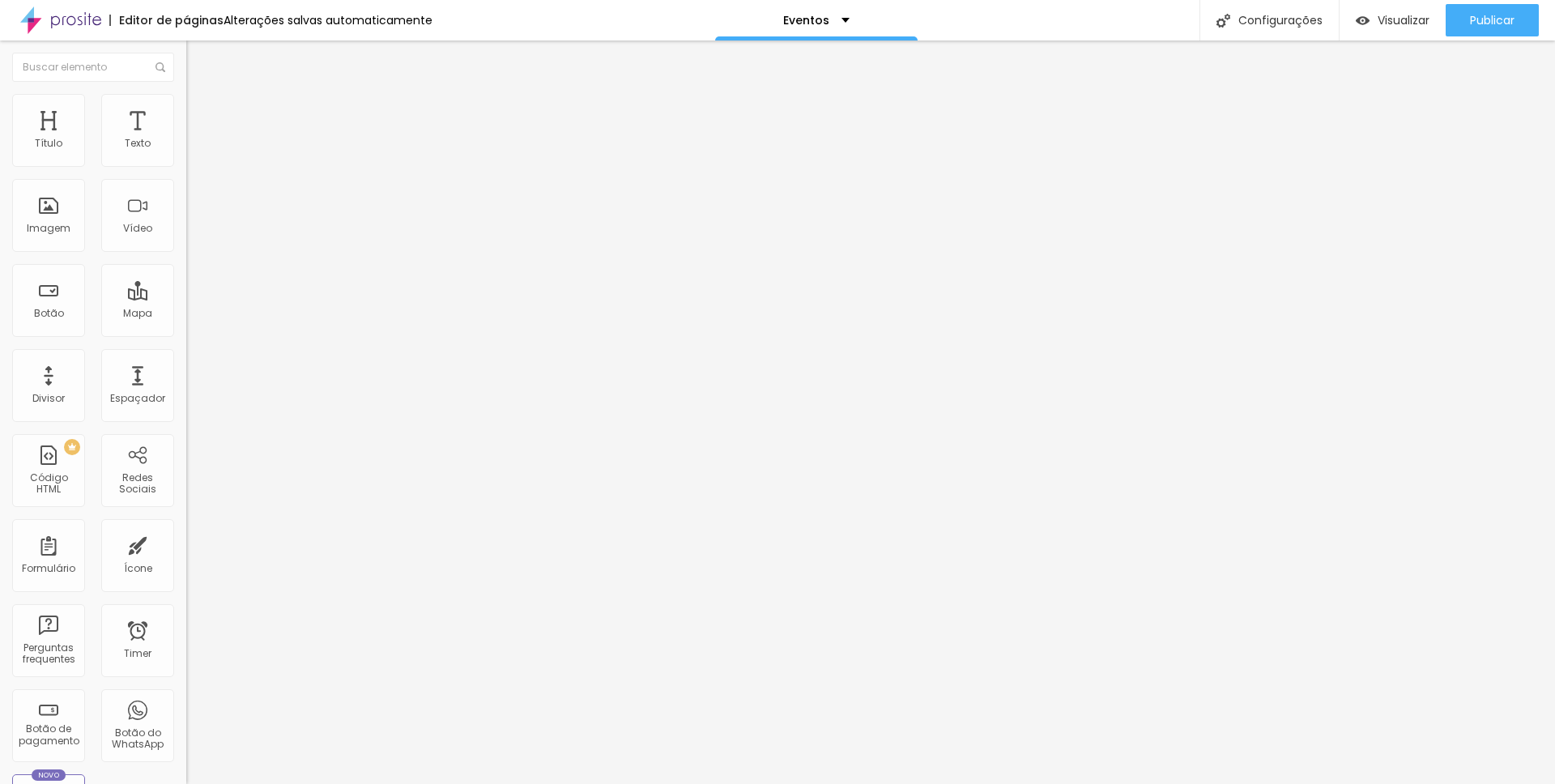
drag, startPoint x: 69, startPoint y: 403, endPoint x: 80, endPoint y: 407, distance: 11.7
type input "1.1"
click at [186, 99] on img at bounding box center [193, 101] width 15 height 15
click at [186, 90] on img at bounding box center [193, 84] width 15 height 15
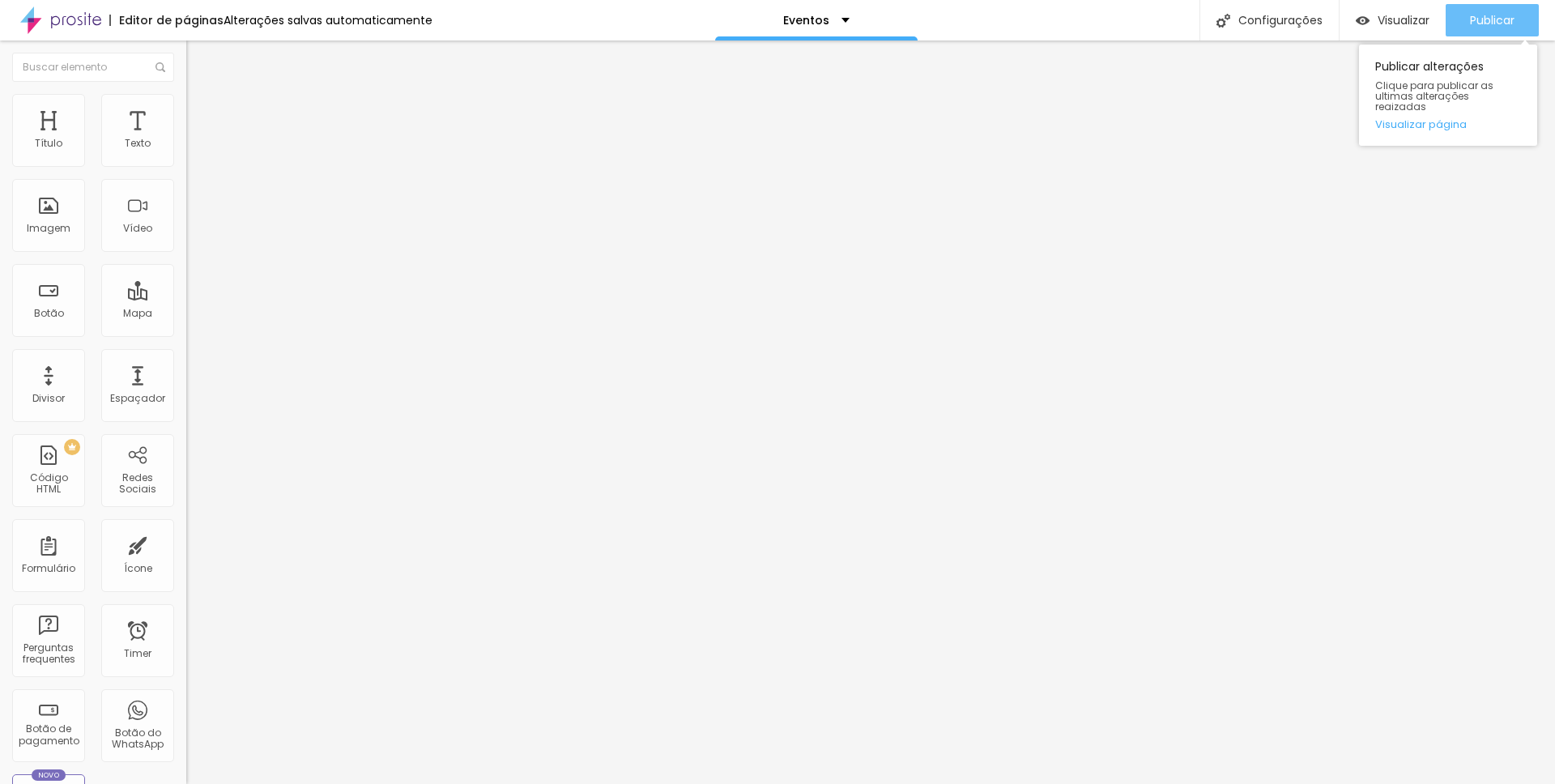
click at [1500, 17] on span "Publicar" at bounding box center [1491, 20] width 44 height 13
